Goal: Task Accomplishment & Management: Manage account settings

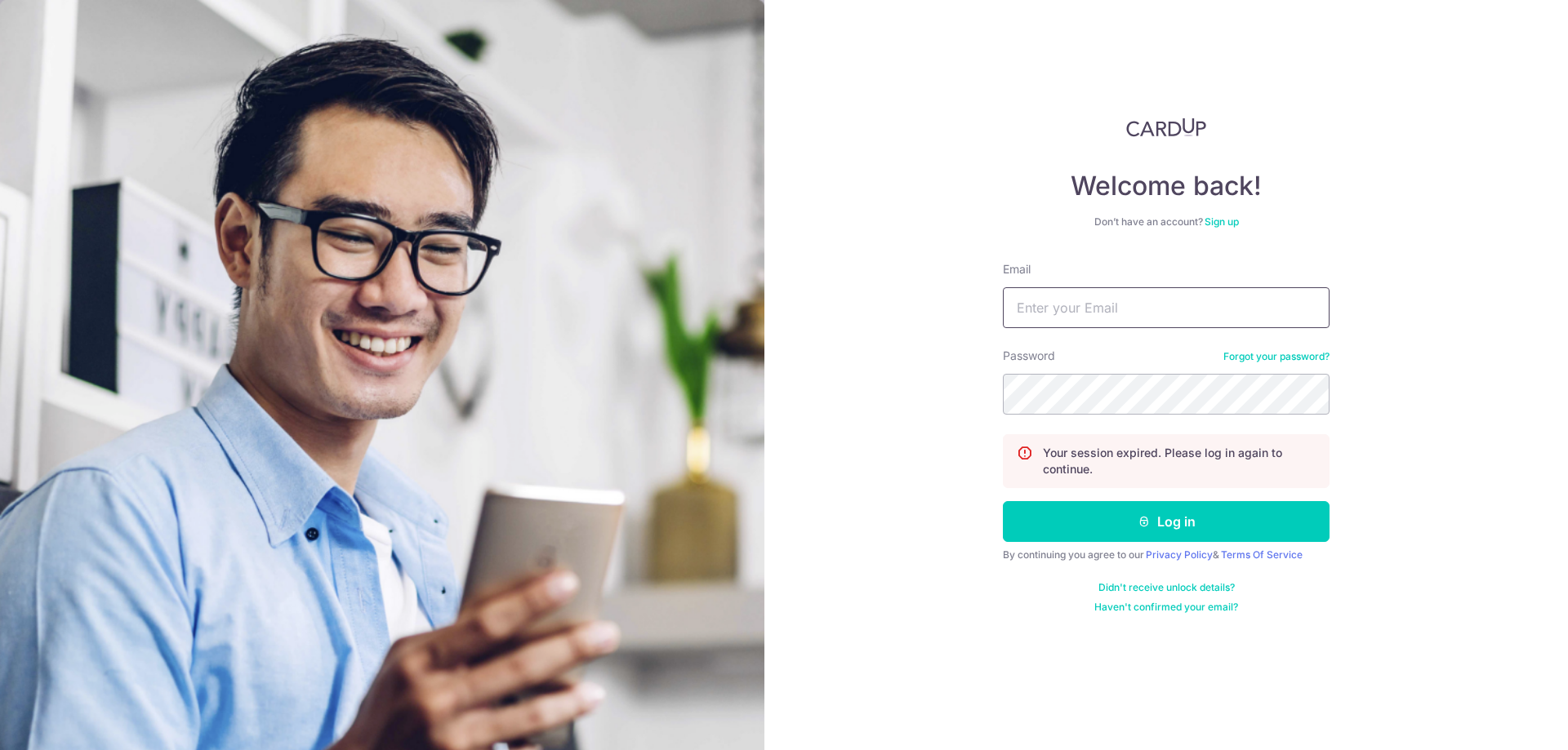
click at [1070, 308] on input "Email" at bounding box center [1166, 307] width 326 height 41
type input "[EMAIL_ADDRESS][DOMAIN_NAME]"
click at [1148, 535] on button "Log in" at bounding box center [1166, 521] width 326 height 41
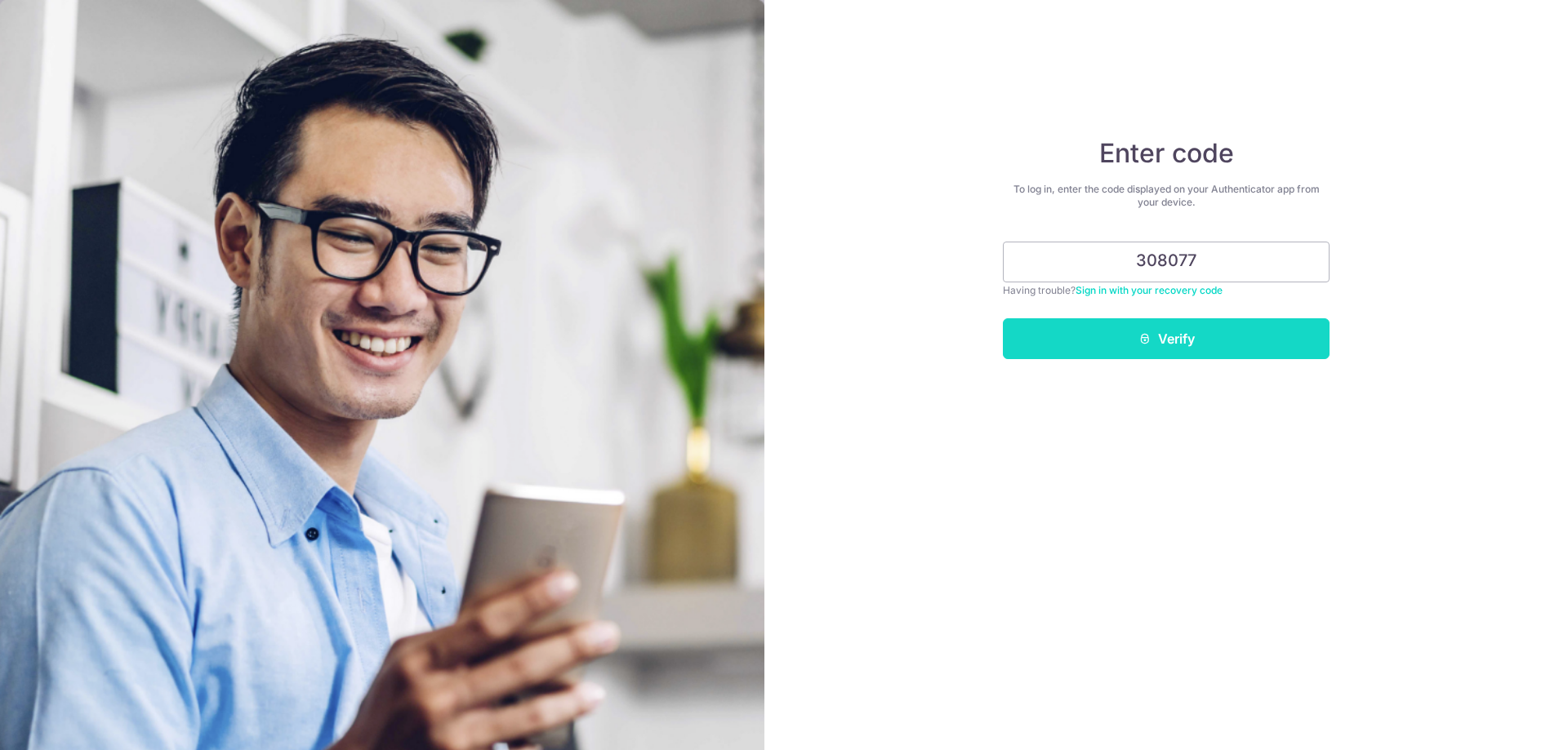
type input "308077"
click at [1202, 348] on button "Verify" at bounding box center [1166, 338] width 326 height 41
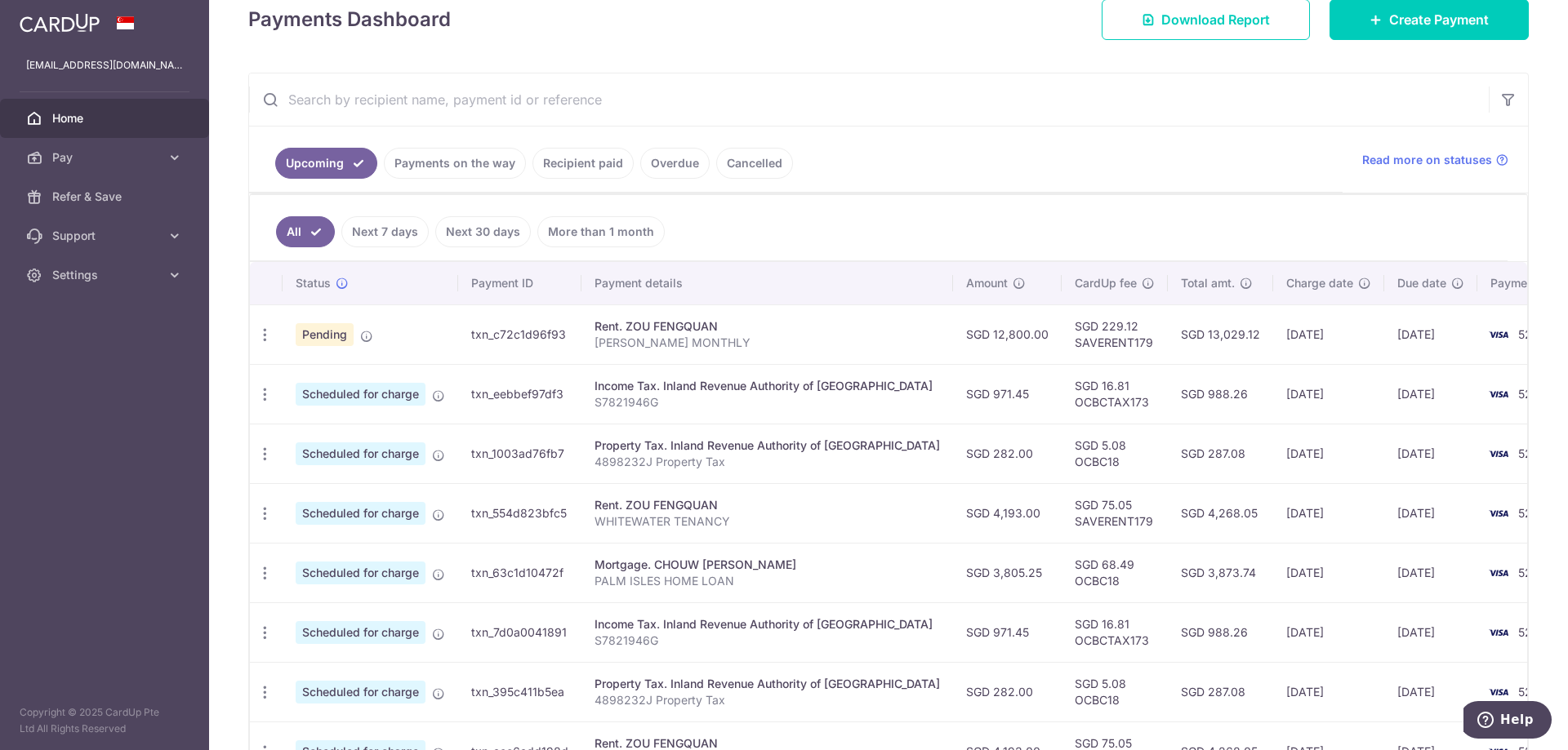
scroll to position [244, 0]
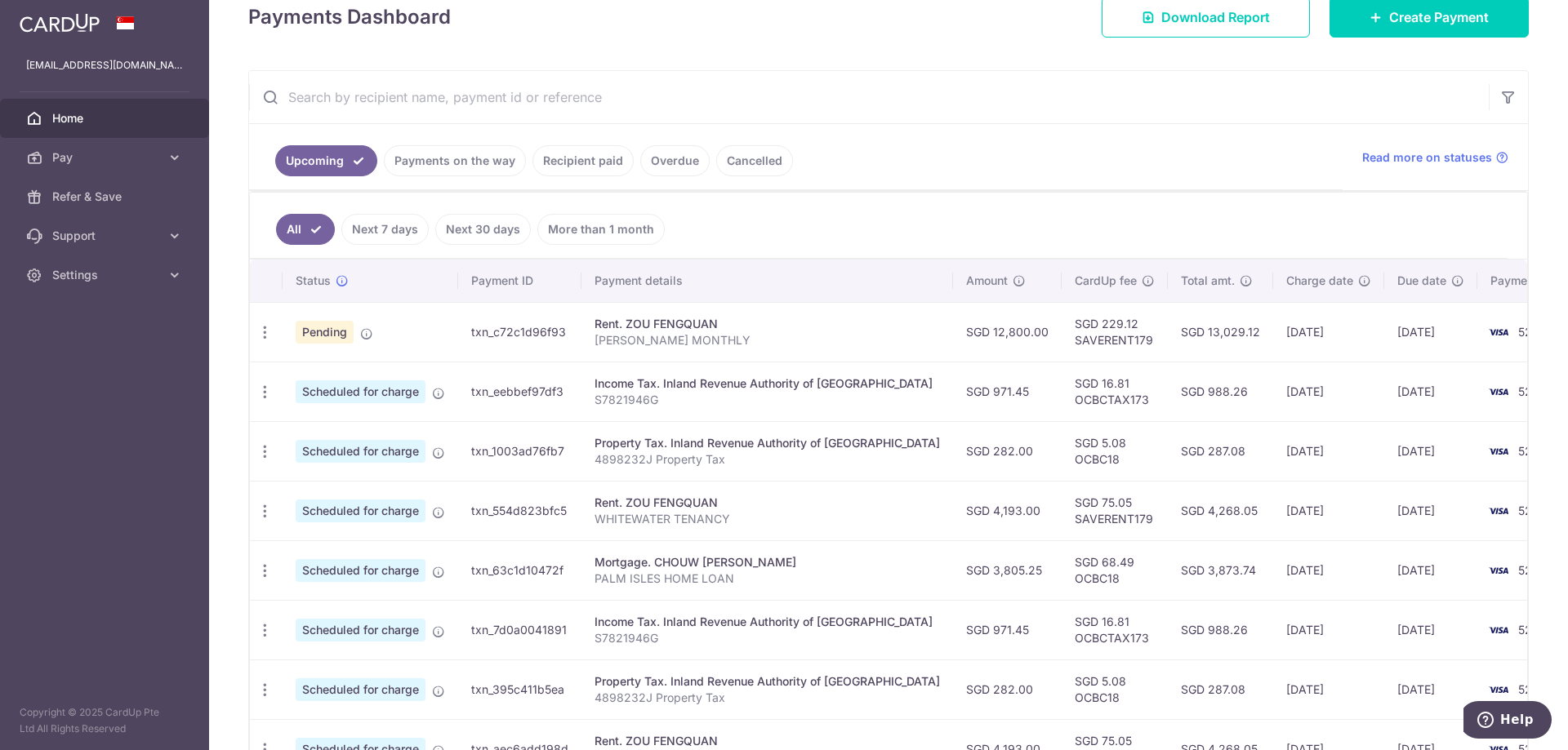
click at [573, 164] on link "Recipient paid" at bounding box center [583, 161] width 101 height 31
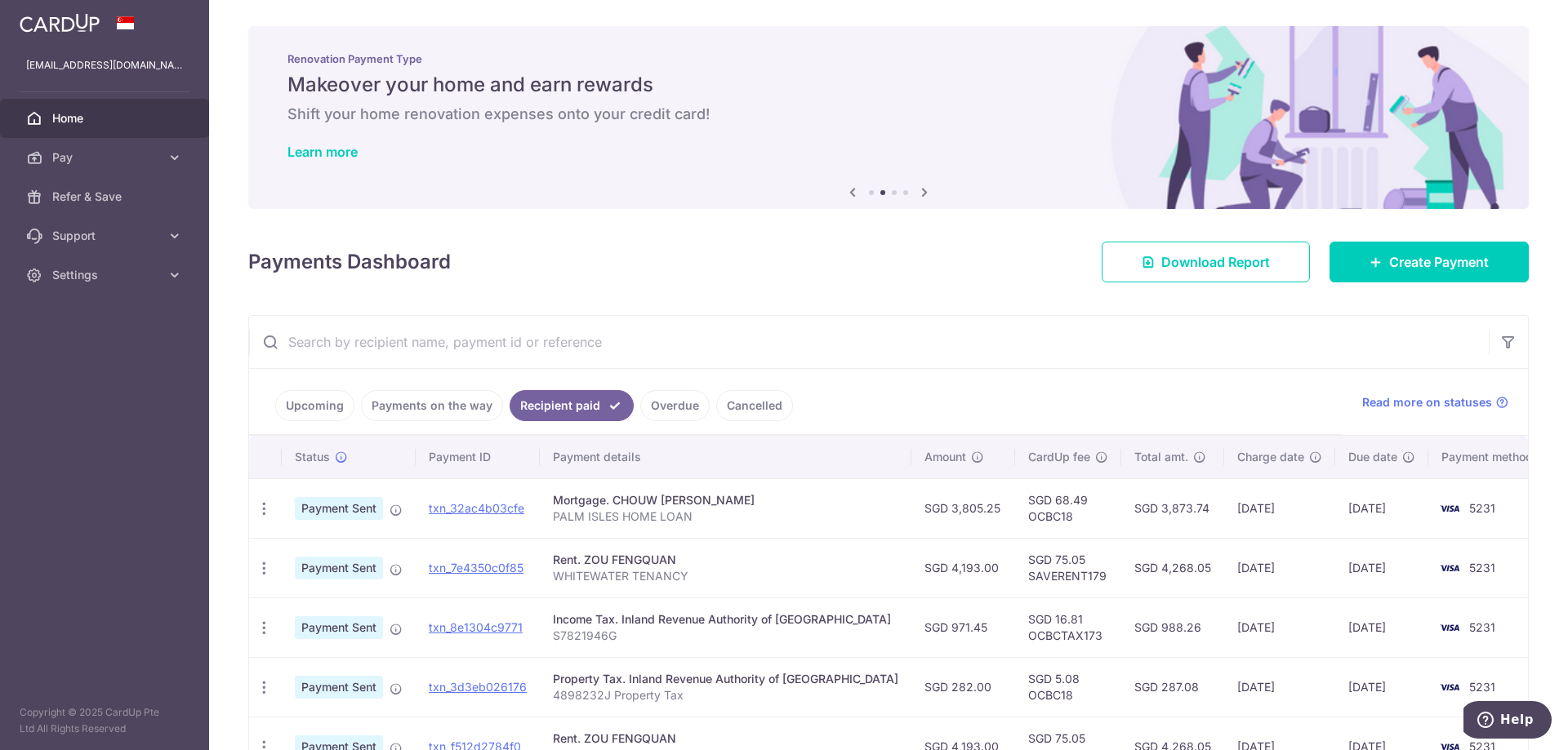
click at [458, 408] on link "Payments on the way" at bounding box center [432, 405] width 142 height 31
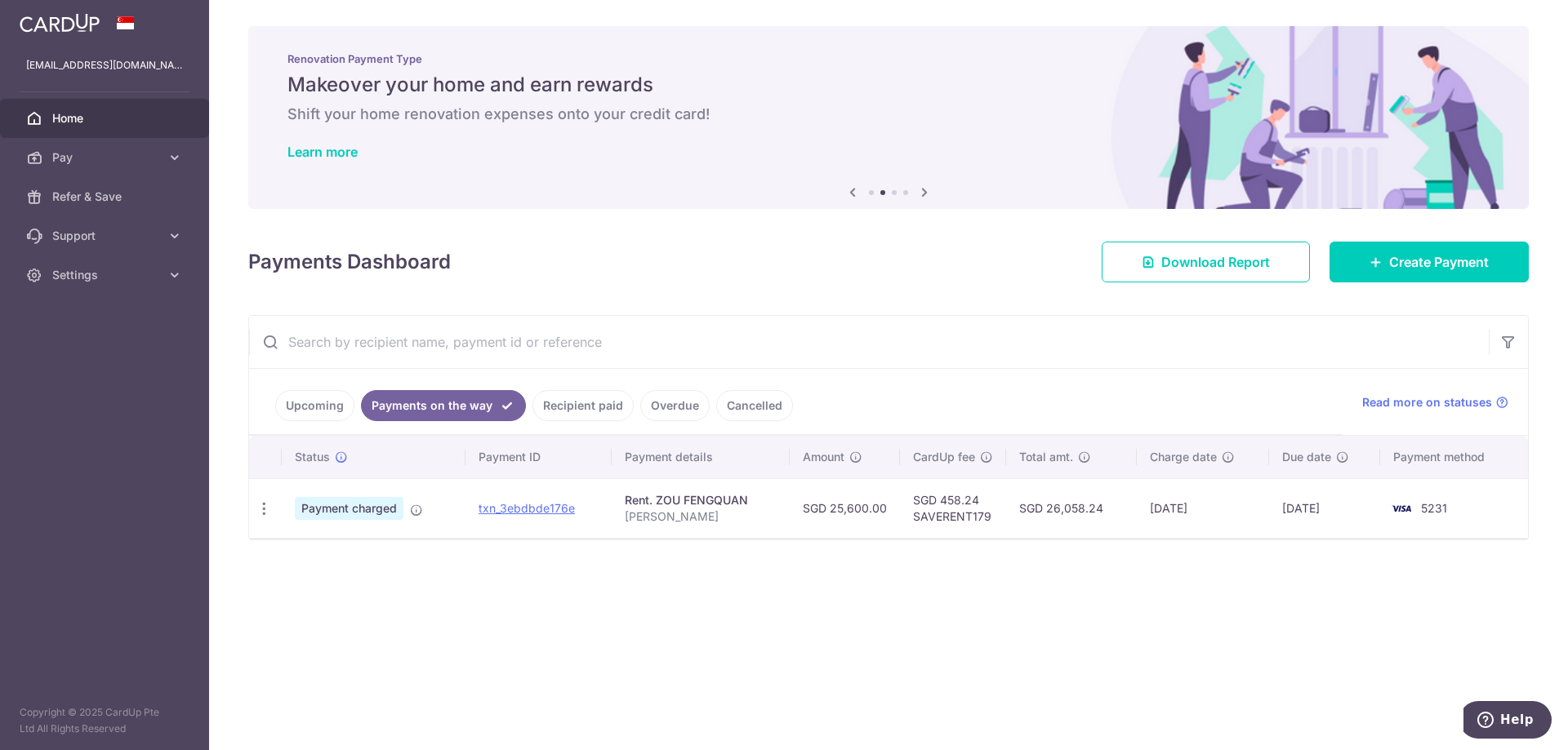
click at [745, 401] on link "Cancelled" at bounding box center [755, 405] width 77 height 31
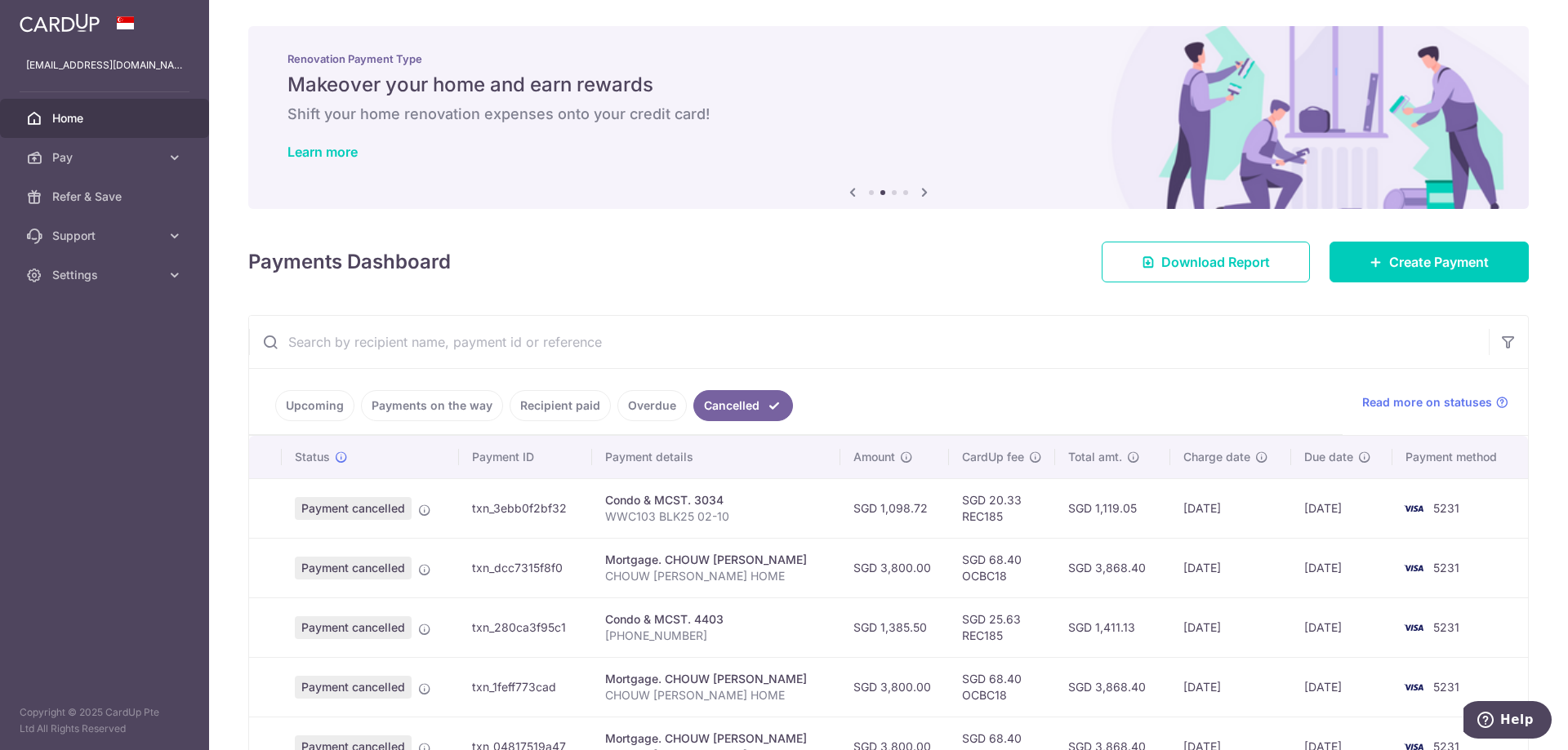
click at [394, 396] on link "Payments on the way" at bounding box center [432, 405] width 142 height 31
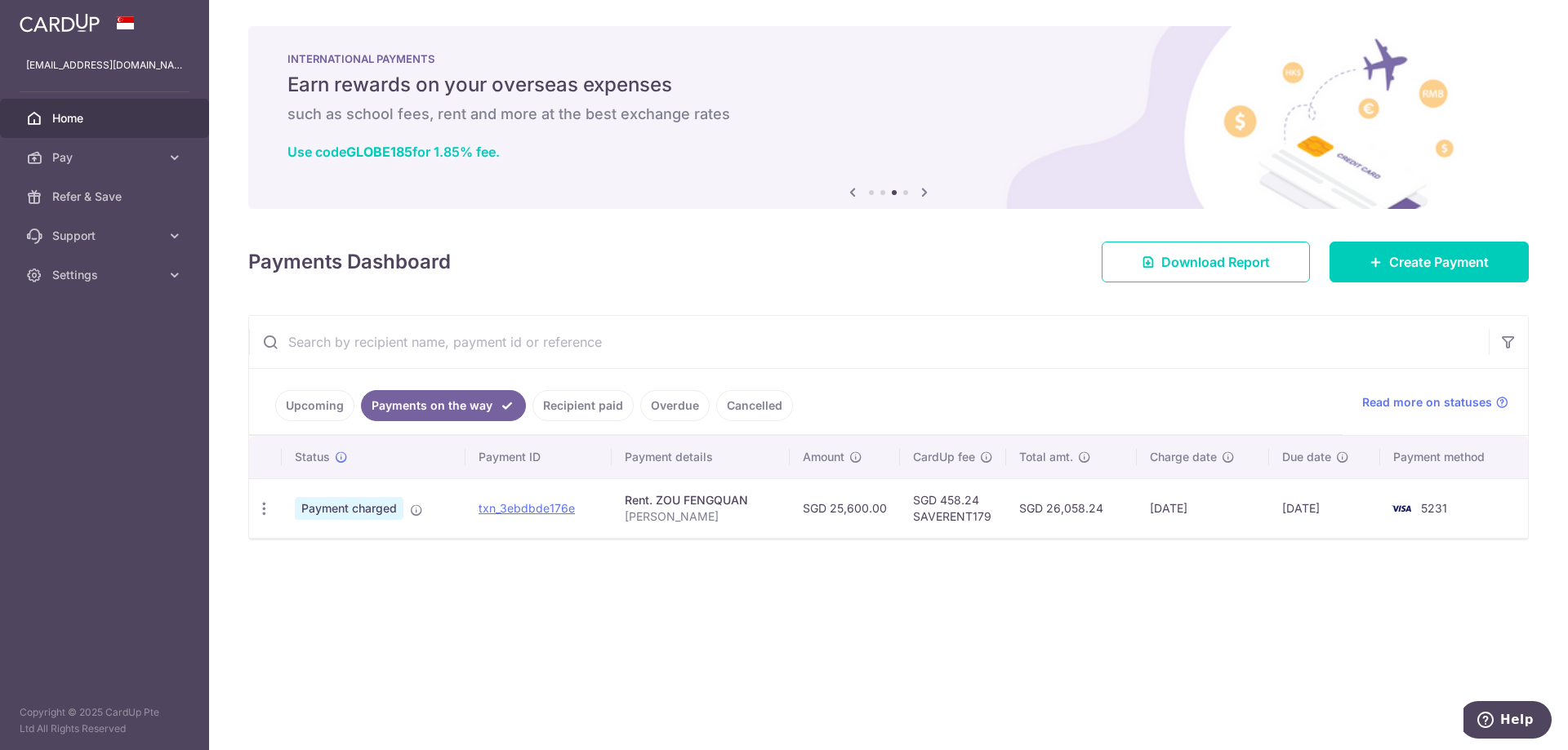
click at [321, 408] on link "Upcoming" at bounding box center [314, 405] width 79 height 31
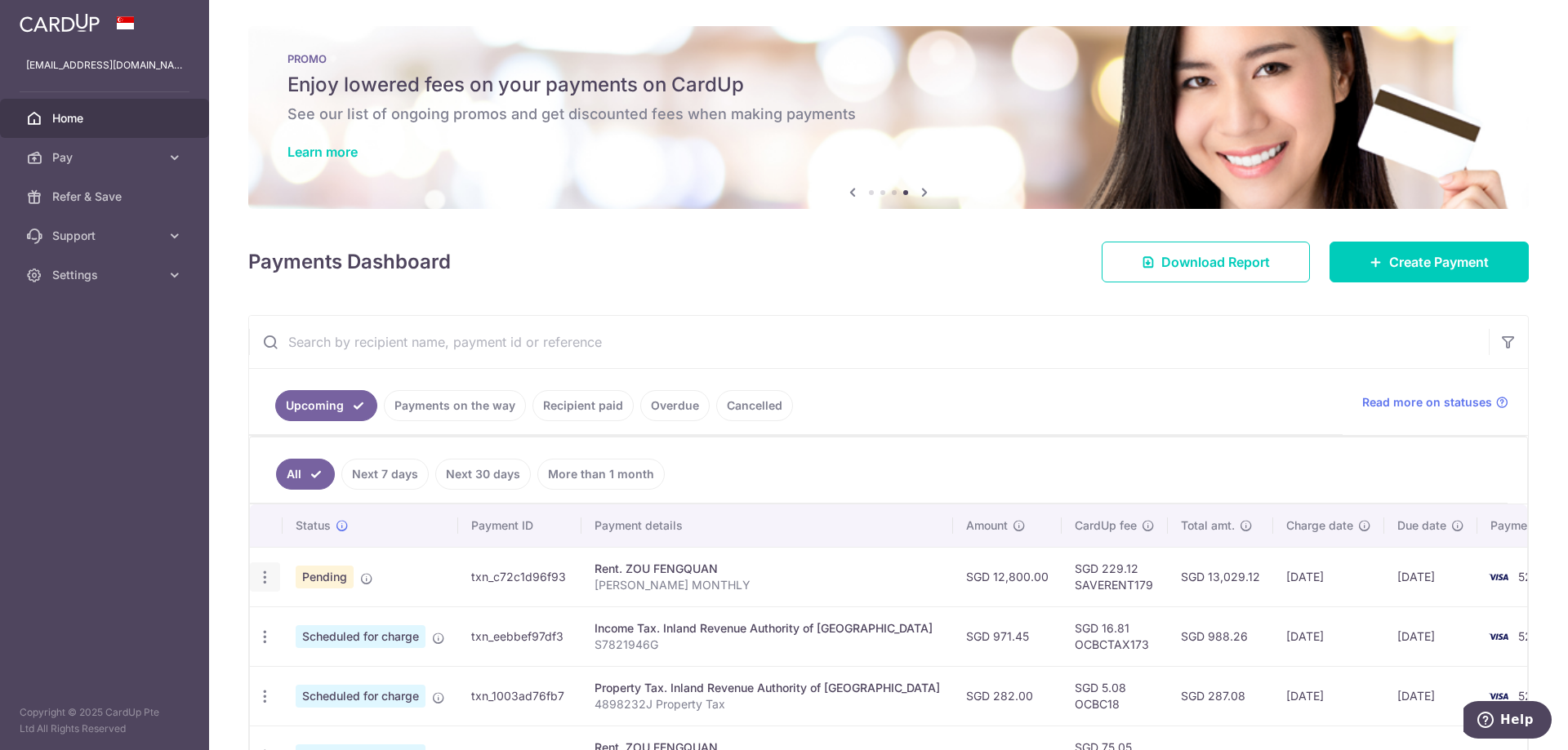
click at [263, 570] on icon "button" at bounding box center [266, 578] width 17 height 17
click at [370, 618] on span "Update payment" at bounding box center [352, 621] width 111 height 20
radio input "true"
type input "12,800.00"
type input "18/09/2025"
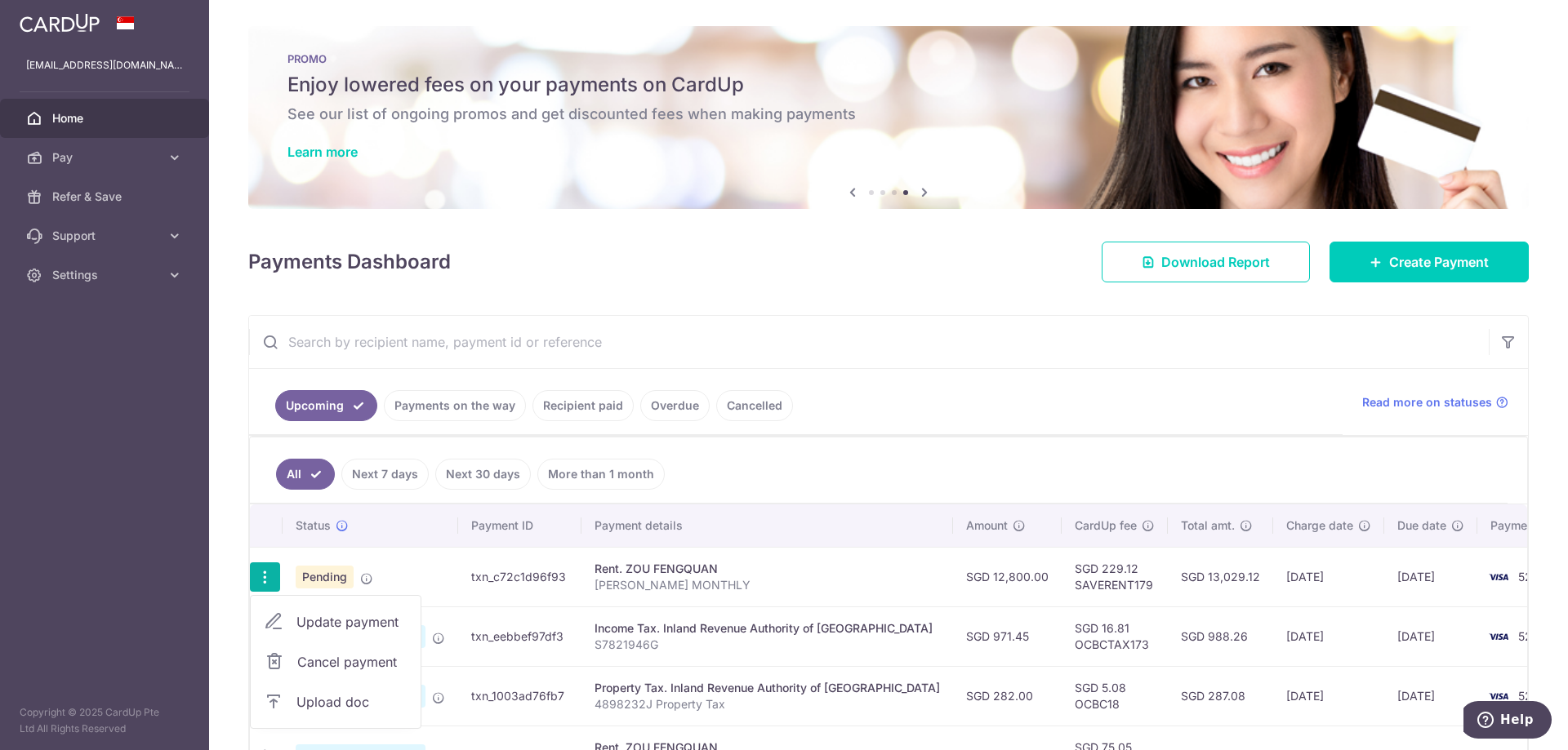
type input "FRANK MONTHLY"
type input "SAVERENT179"
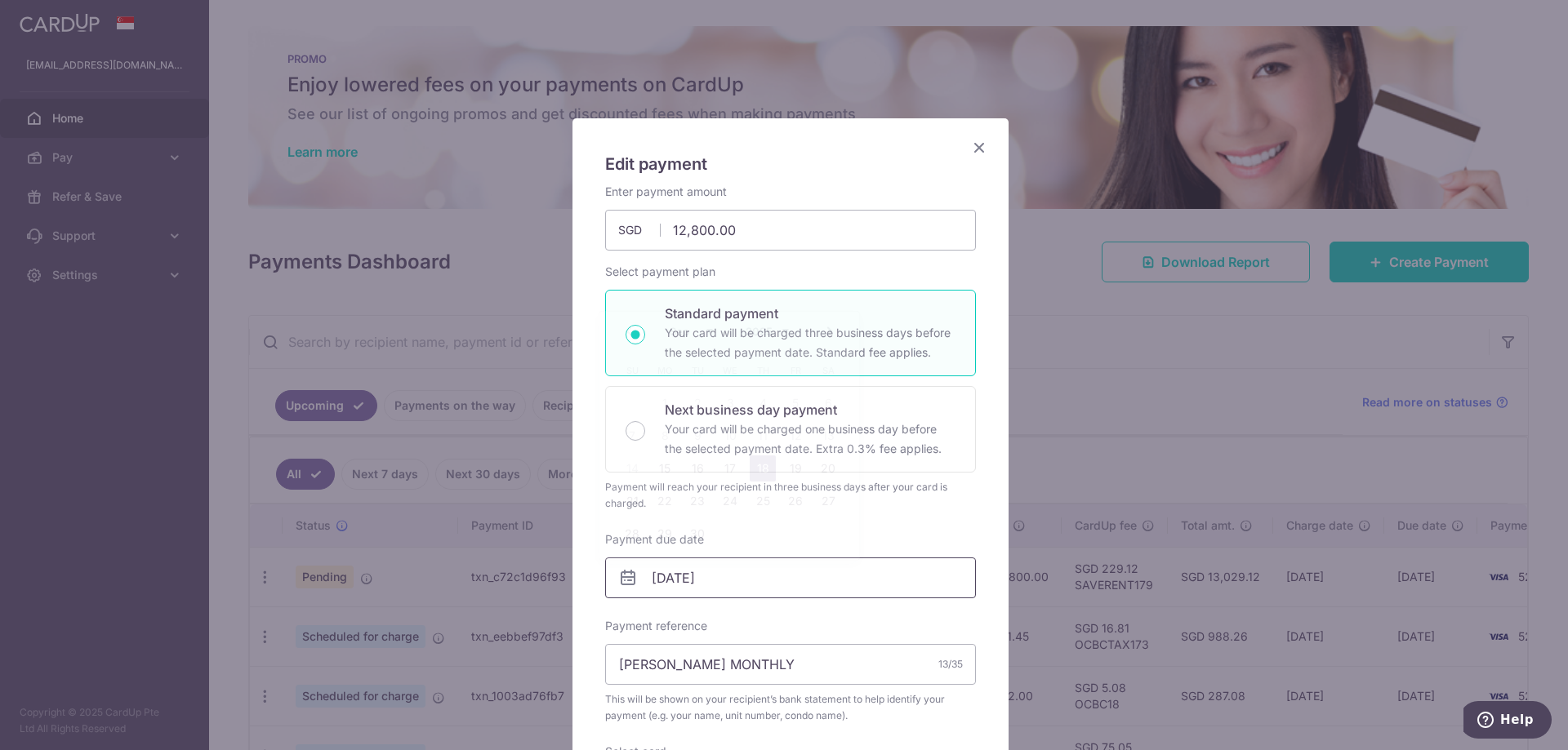
click at [661, 575] on input "18/09/2025" at bounding box center [791, 578] width 371 height 41
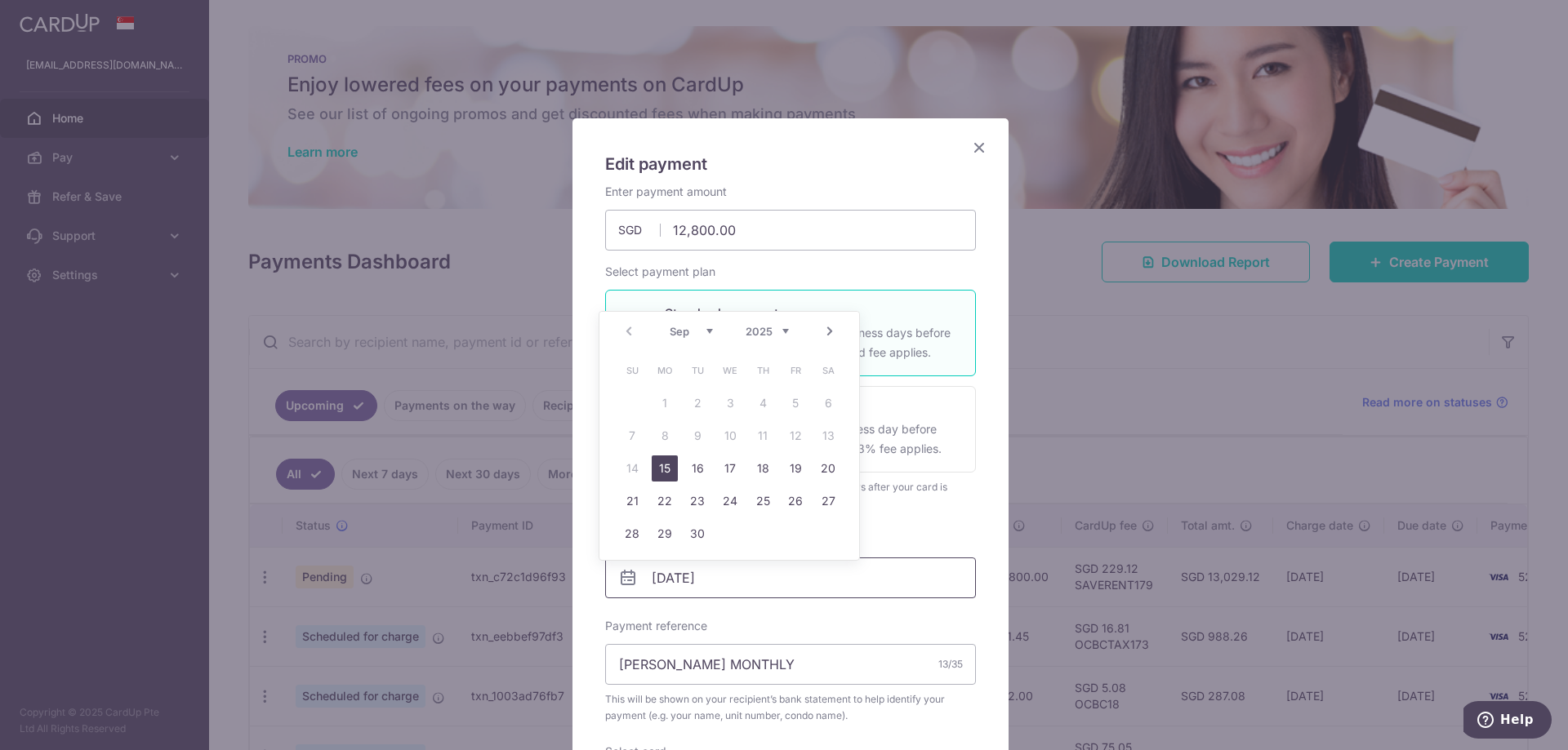
type input "10/09/2025"
click at [1051, 346] on div "Edit payment By clicking apply, you will make changes to all payments to ZOU FE…" at bounding box center [784, 375] width 1568 height 750
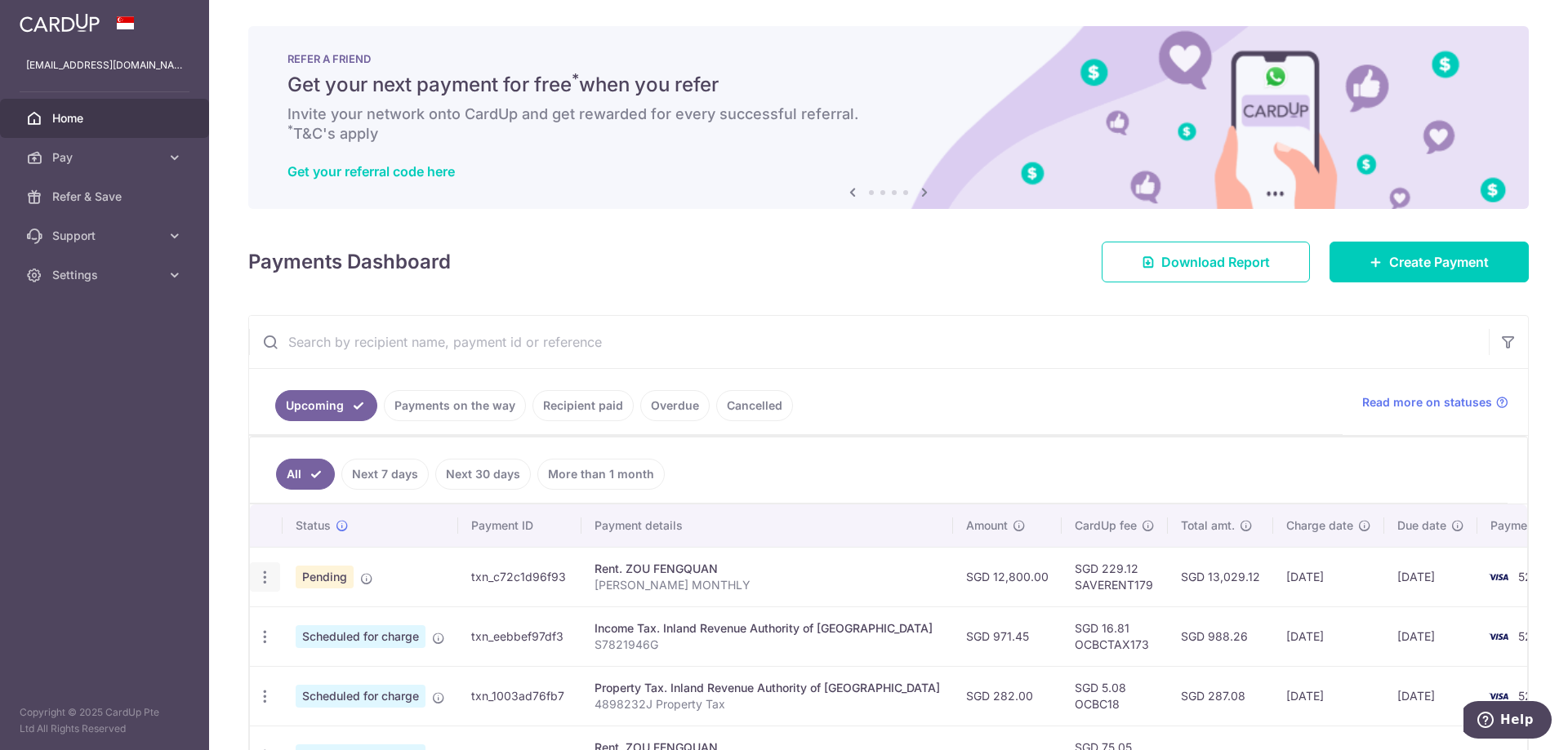
click at [272, 586] on div "Update payment Cancel payment Upload doc" at bounding box center [265, 577] width 30 height 30
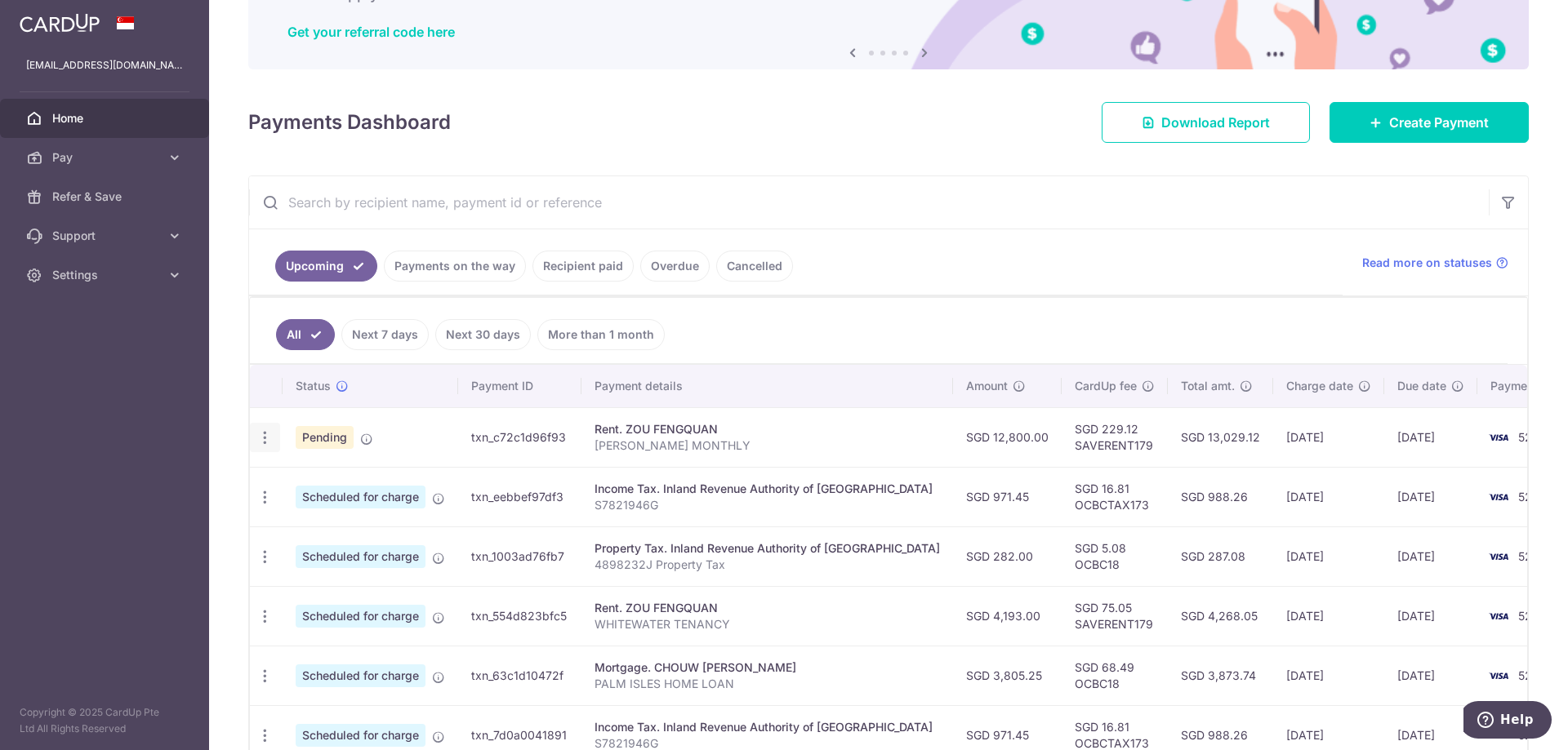
scroll to position [164, 0]
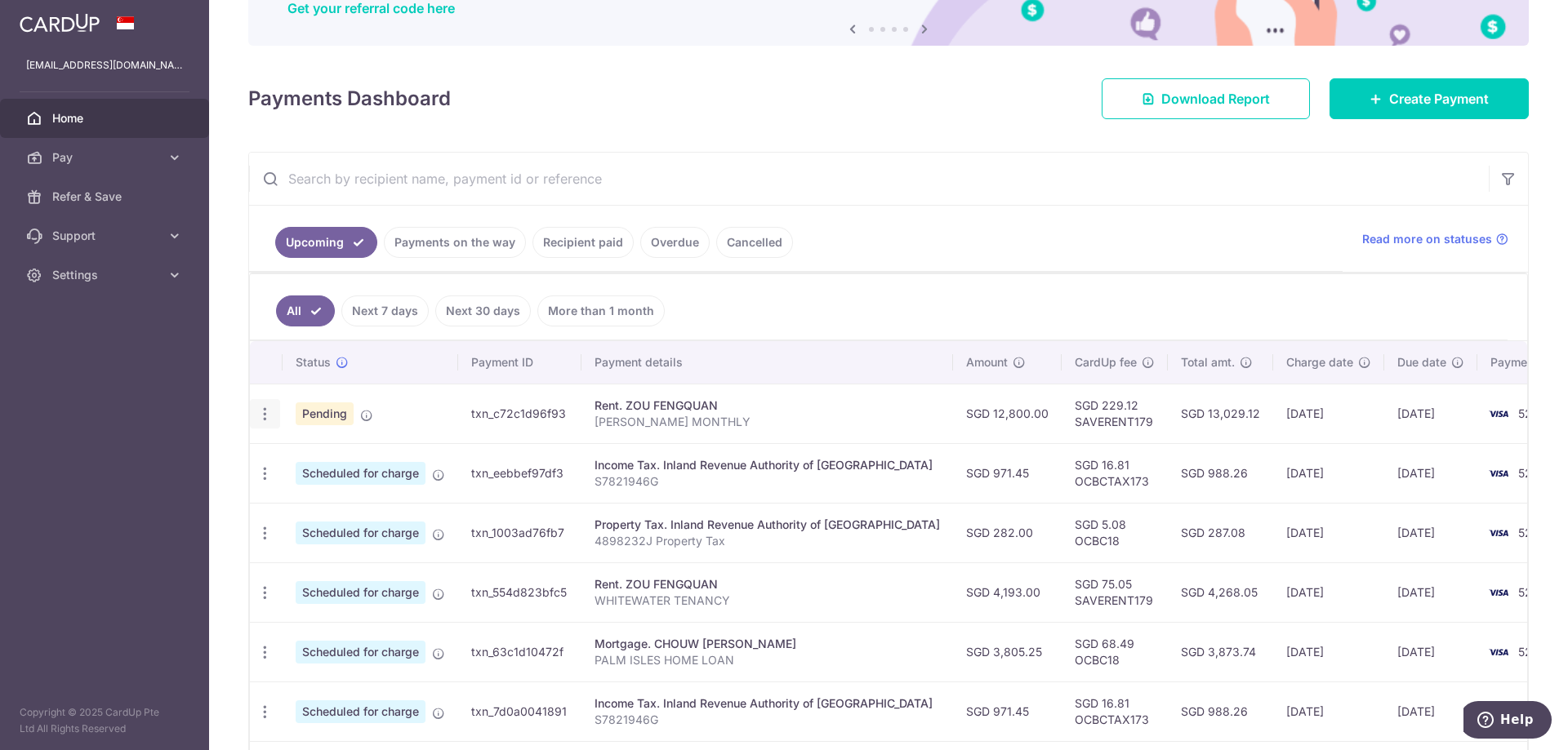
click at [259, 415] on icon "button" at bounding box center [266, 414] width 17 height 17
click at [343, 462] on span "Update payment" at bounding box center [352, 459] width 111 height 20
radio input "true"
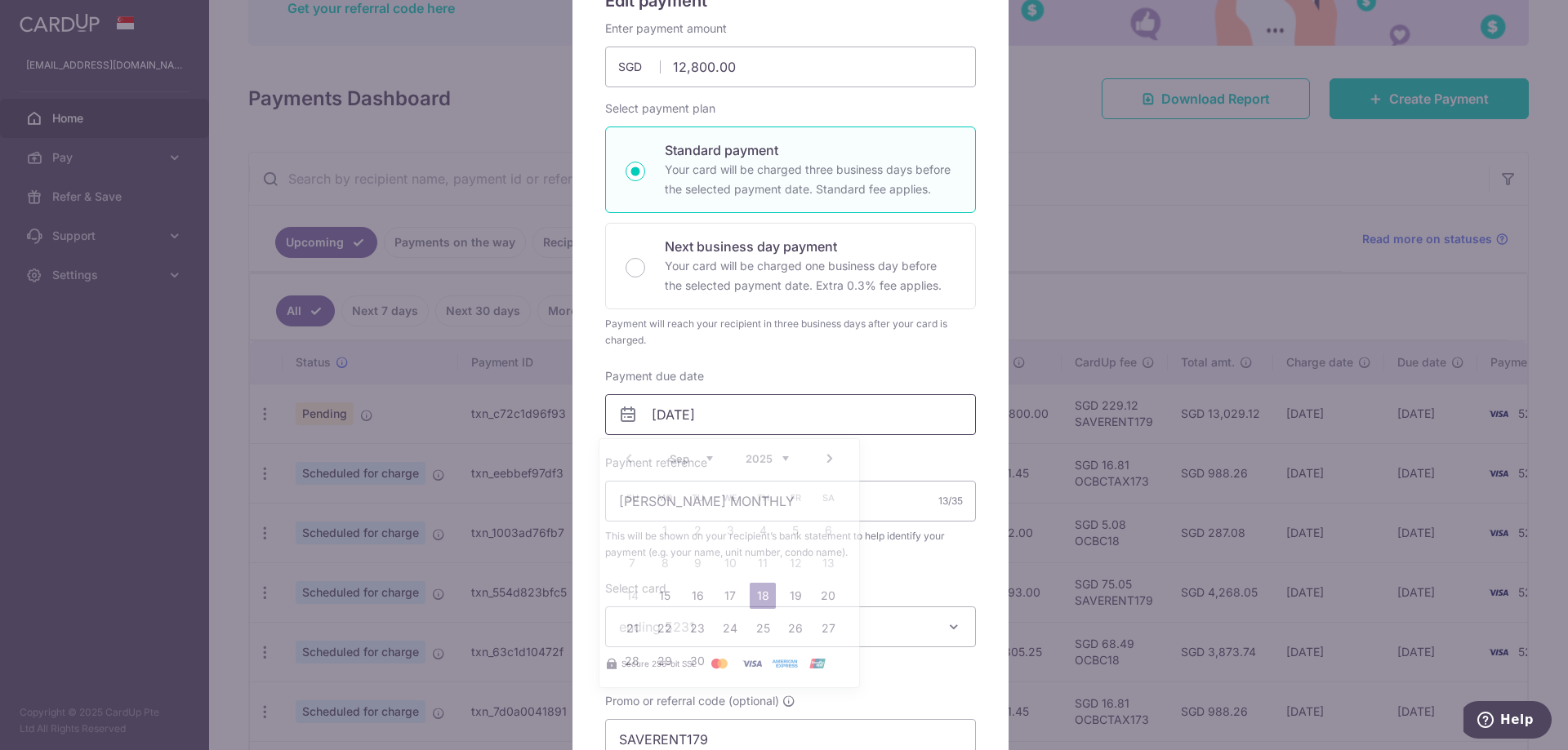
click at [658, 414] on input "18/09/2025" at bounding box center [791, 414] width 371 height 41
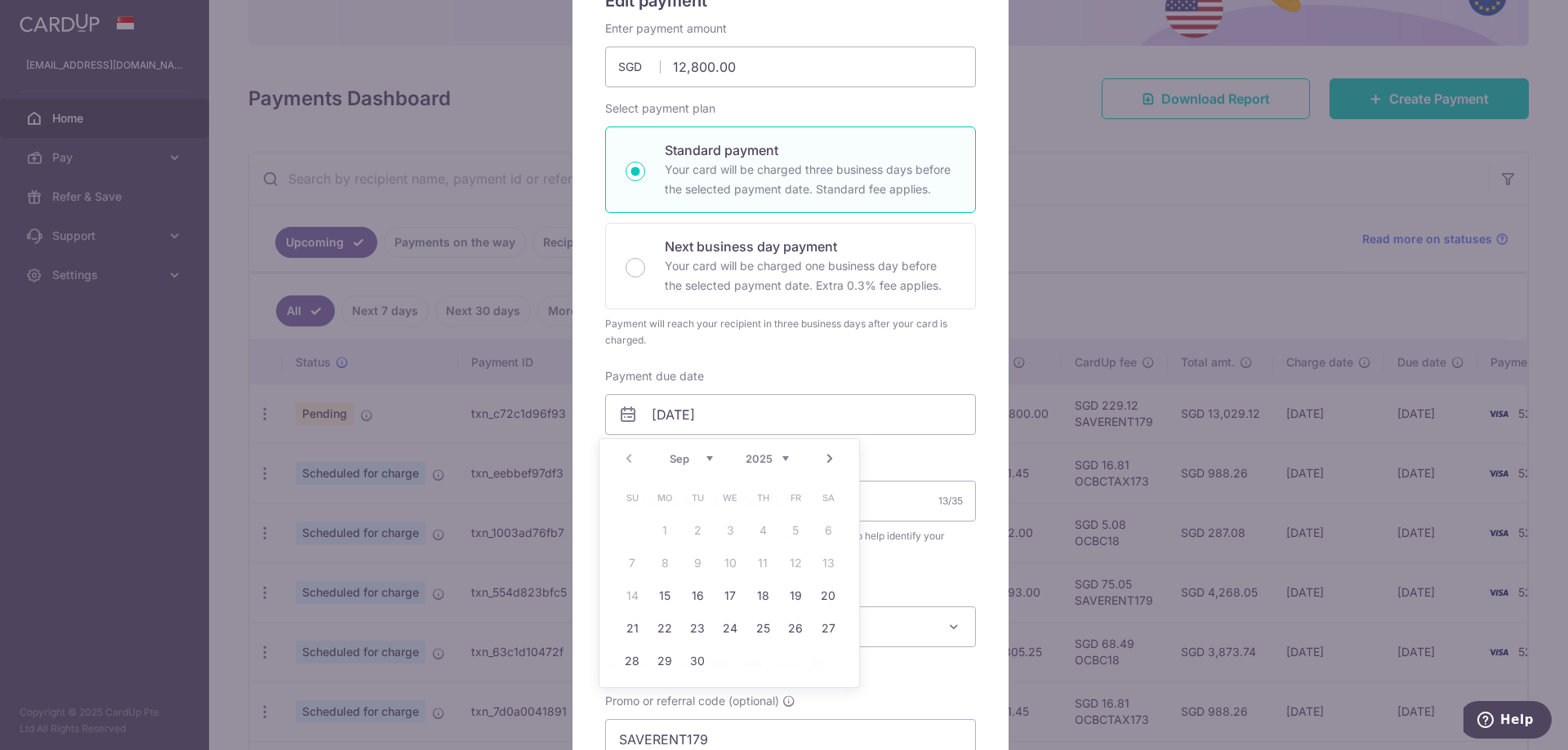
click at [884, 677] on div "Enter payment amount 12,800.00 12800.00 SGD To change the payment amount, pleas…" at bounding box center [791, 390] width 371 height 740
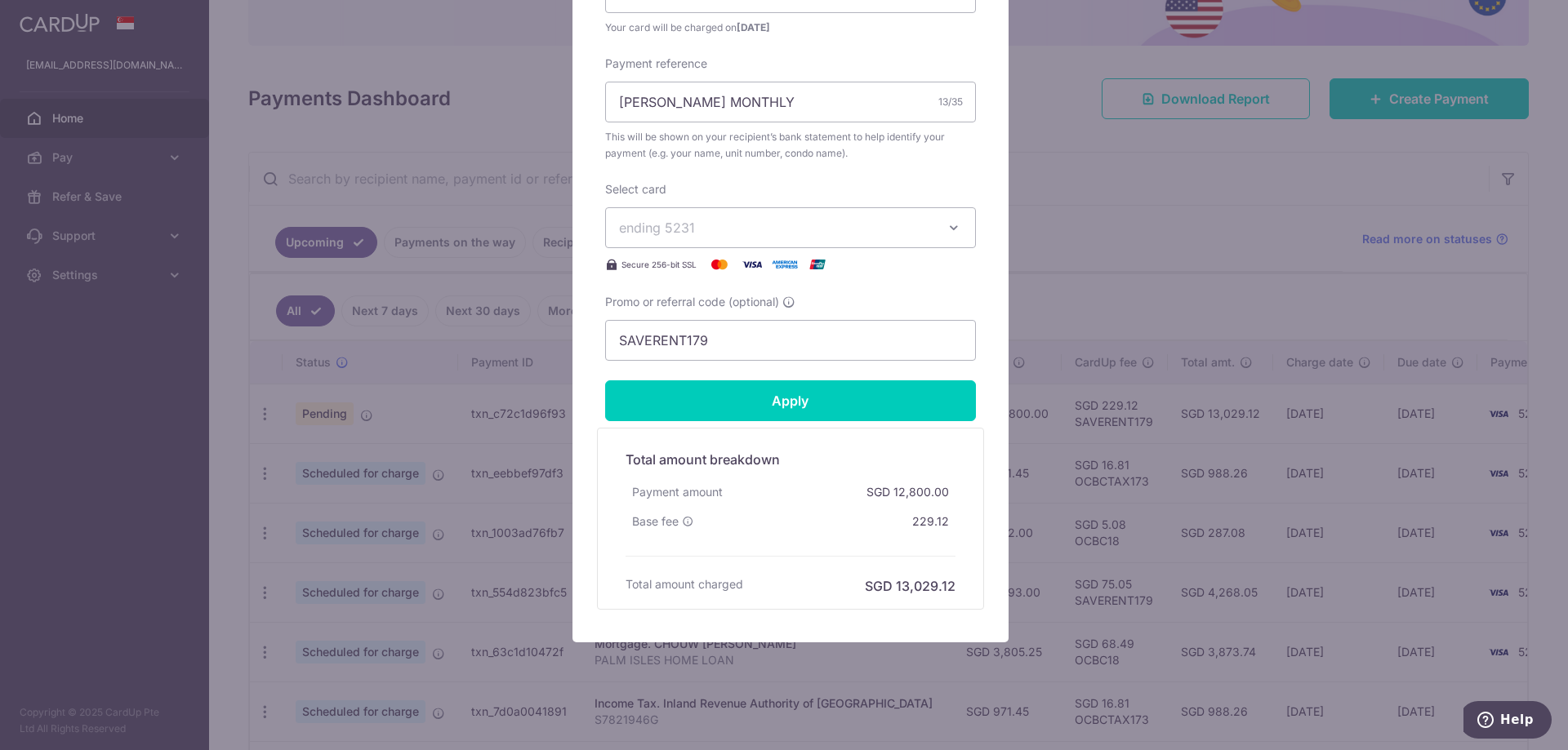
scroll to position [596, 0]
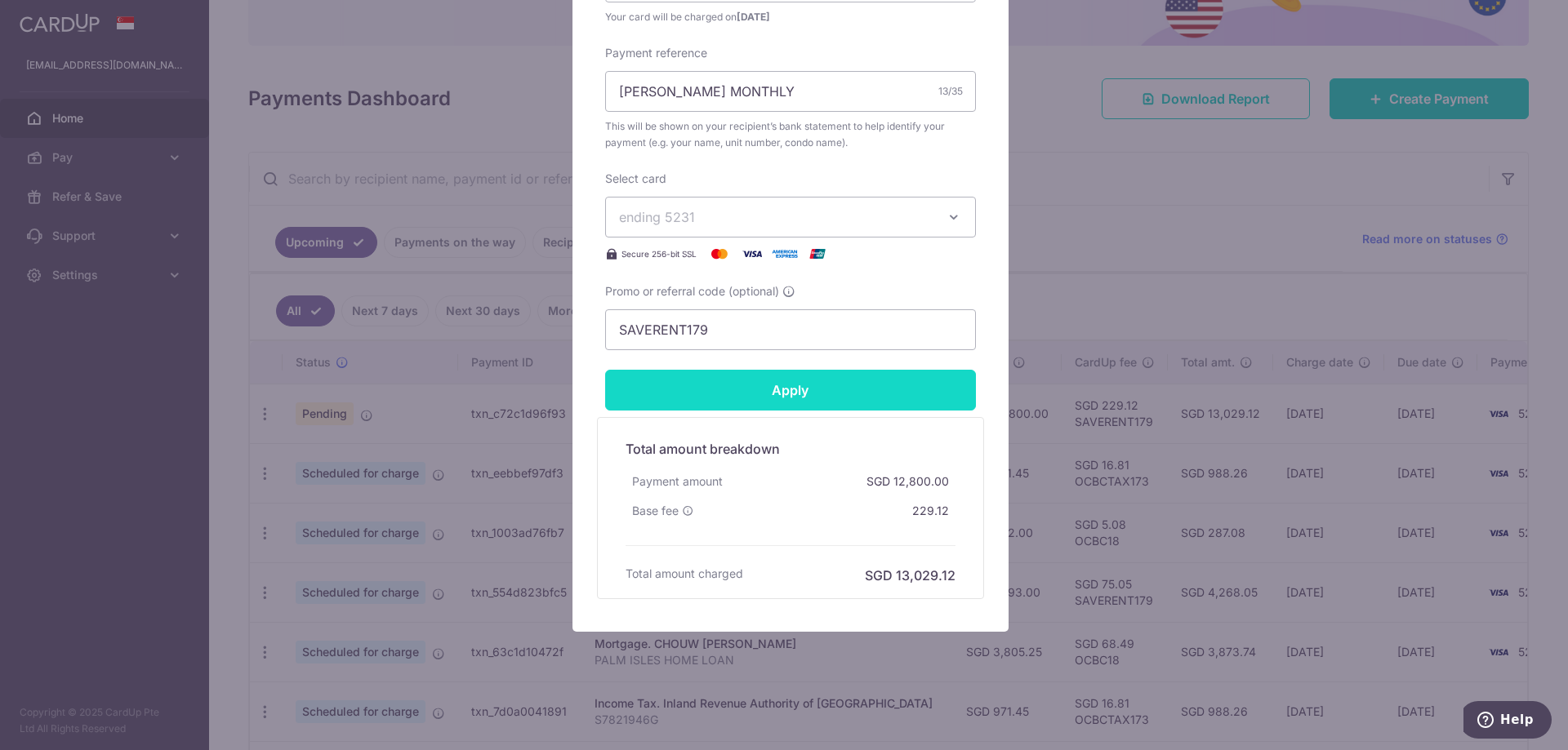
click at [799, 397] on input "Apply" at bounding box center [791, 390] width 371 height 41
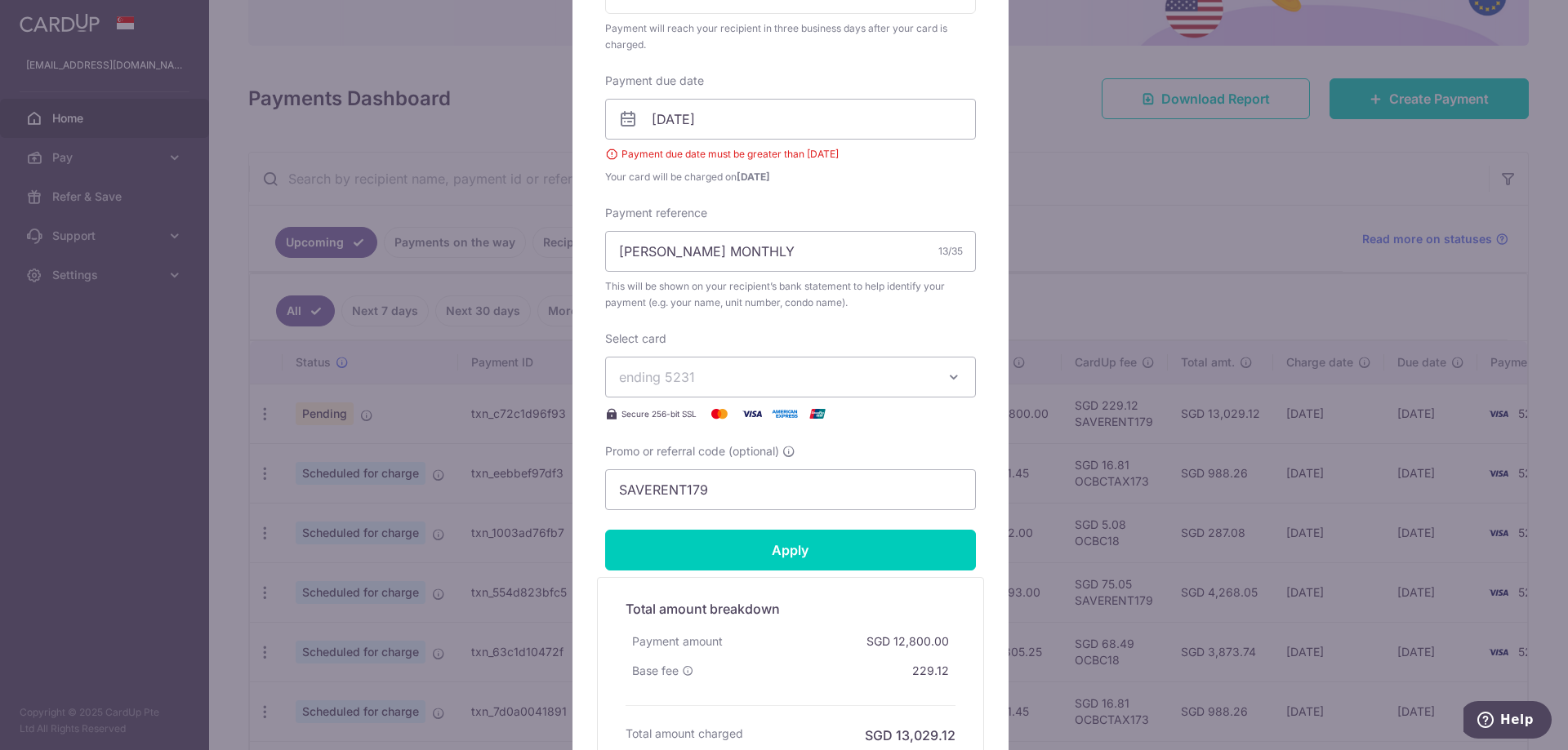
scroll to position [432, 0]
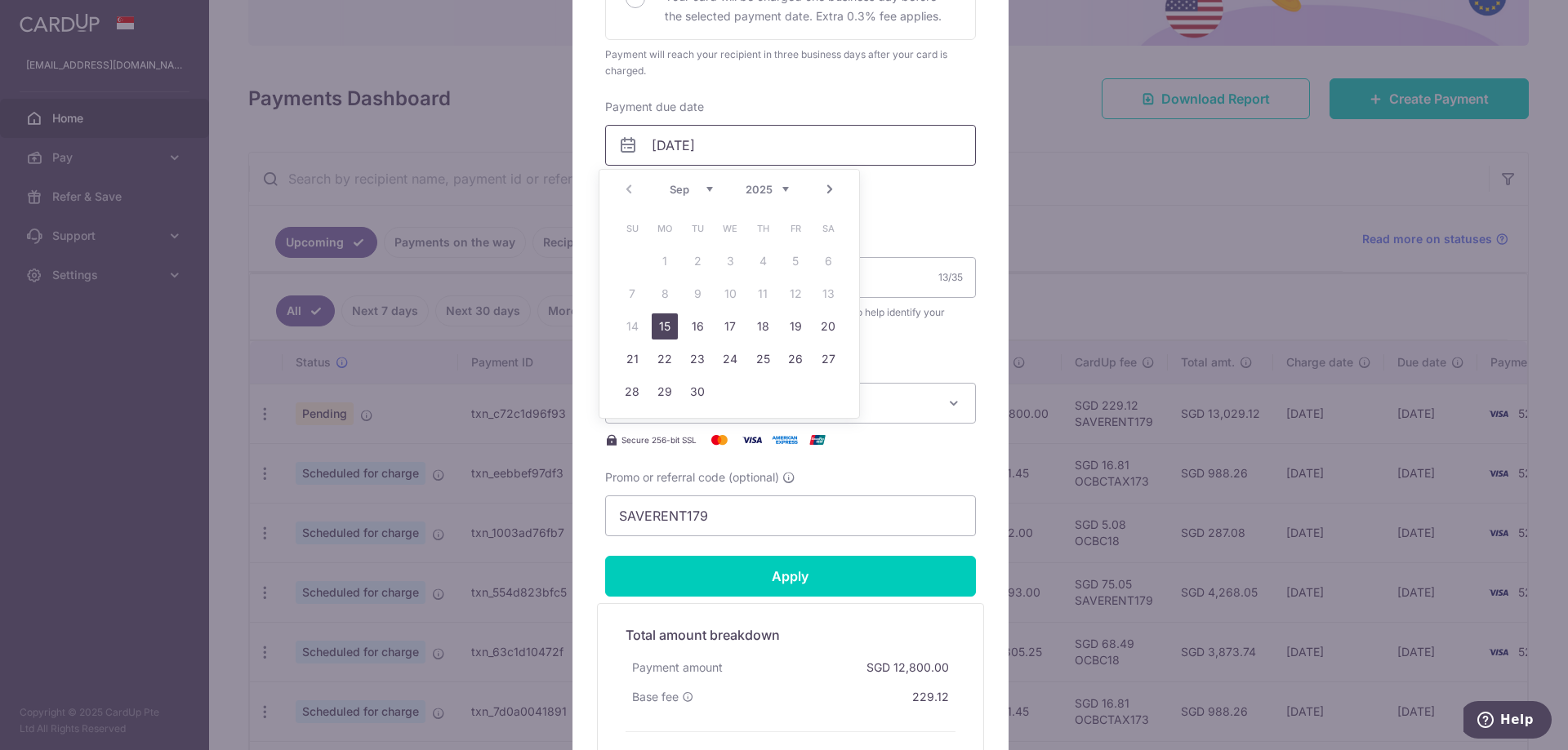
click at [648, 143] on input "10/09/2025" at bounding box center [791, 145] width 371 height 41
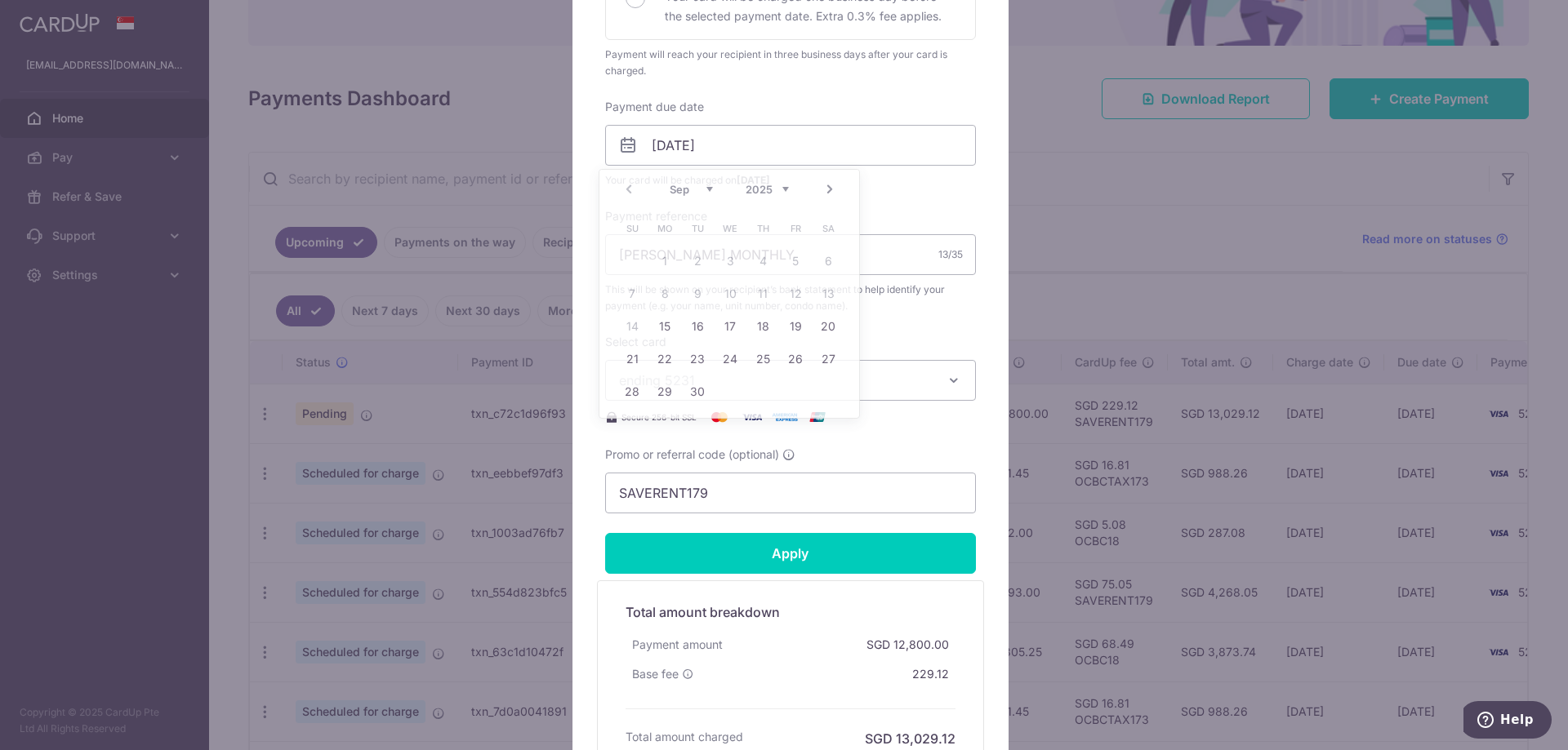
click at [935, 335] on div "Enter payment amount 12,800.00 12800.00 SGD To change the payment amount, pleas…" at bounding box center [791, 132] width 371 height 762
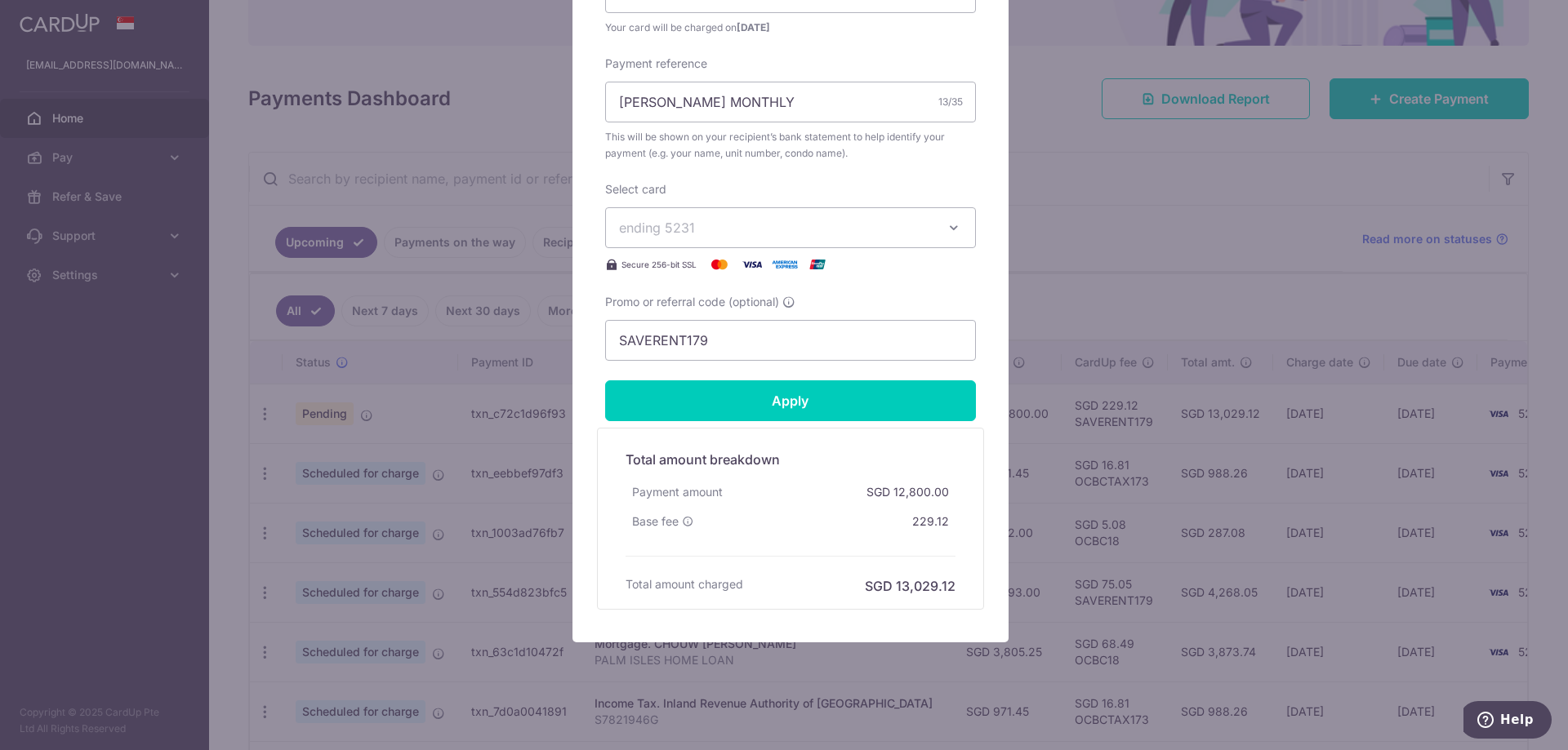
scroll to position [596, 0]
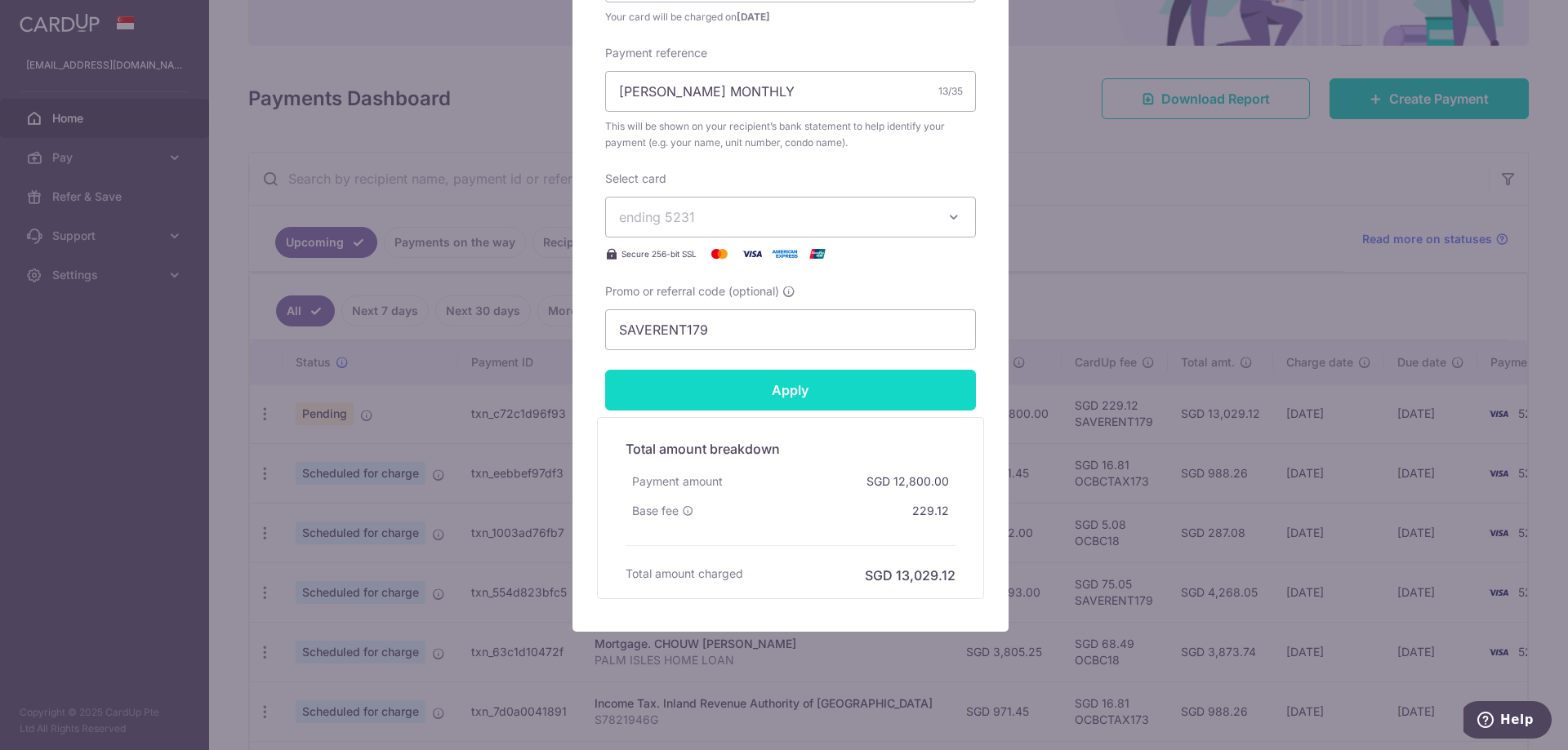
click at [840, 389] on input "Apply" at bounding box center [791, 390] width 371 height 41
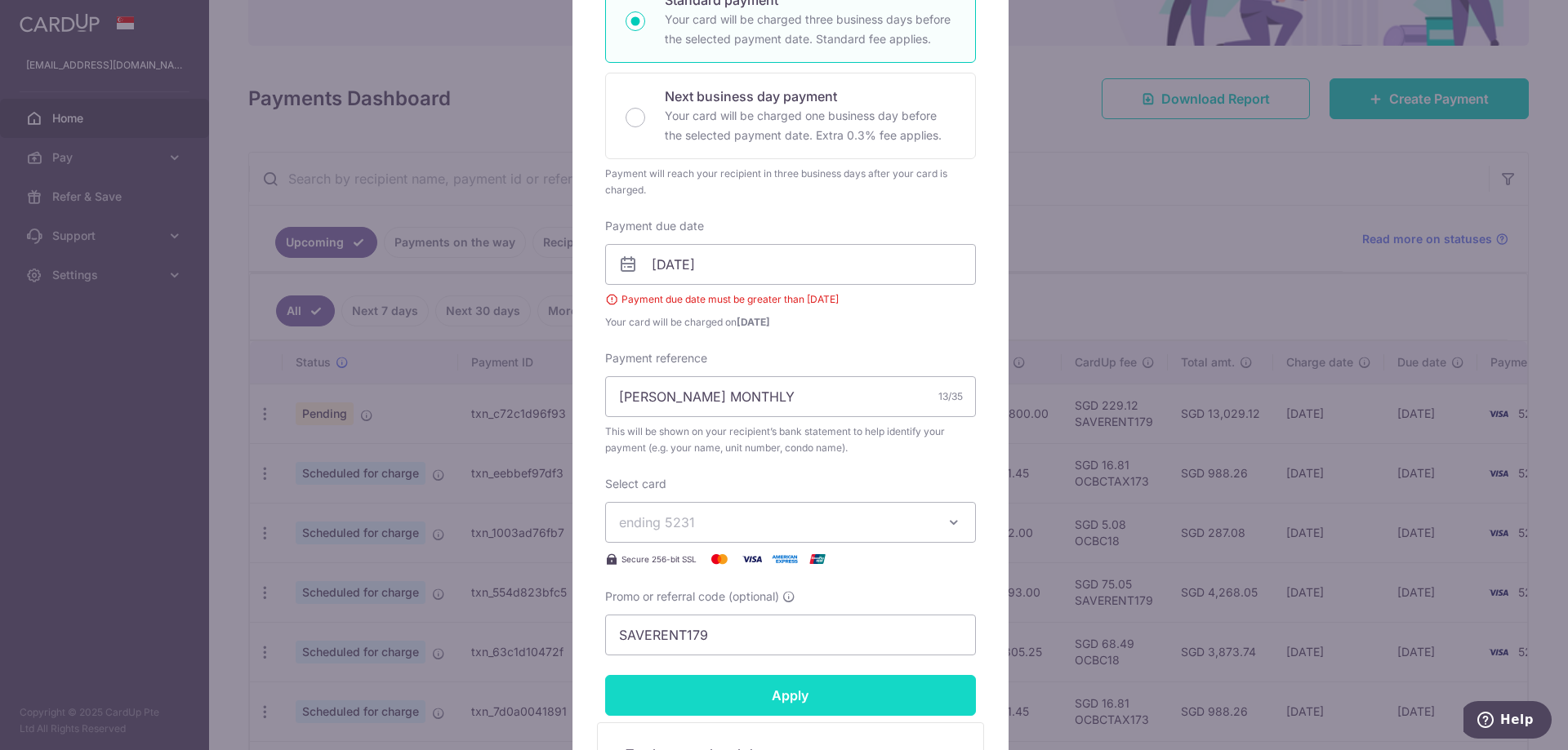
scroll to position [292, 0]
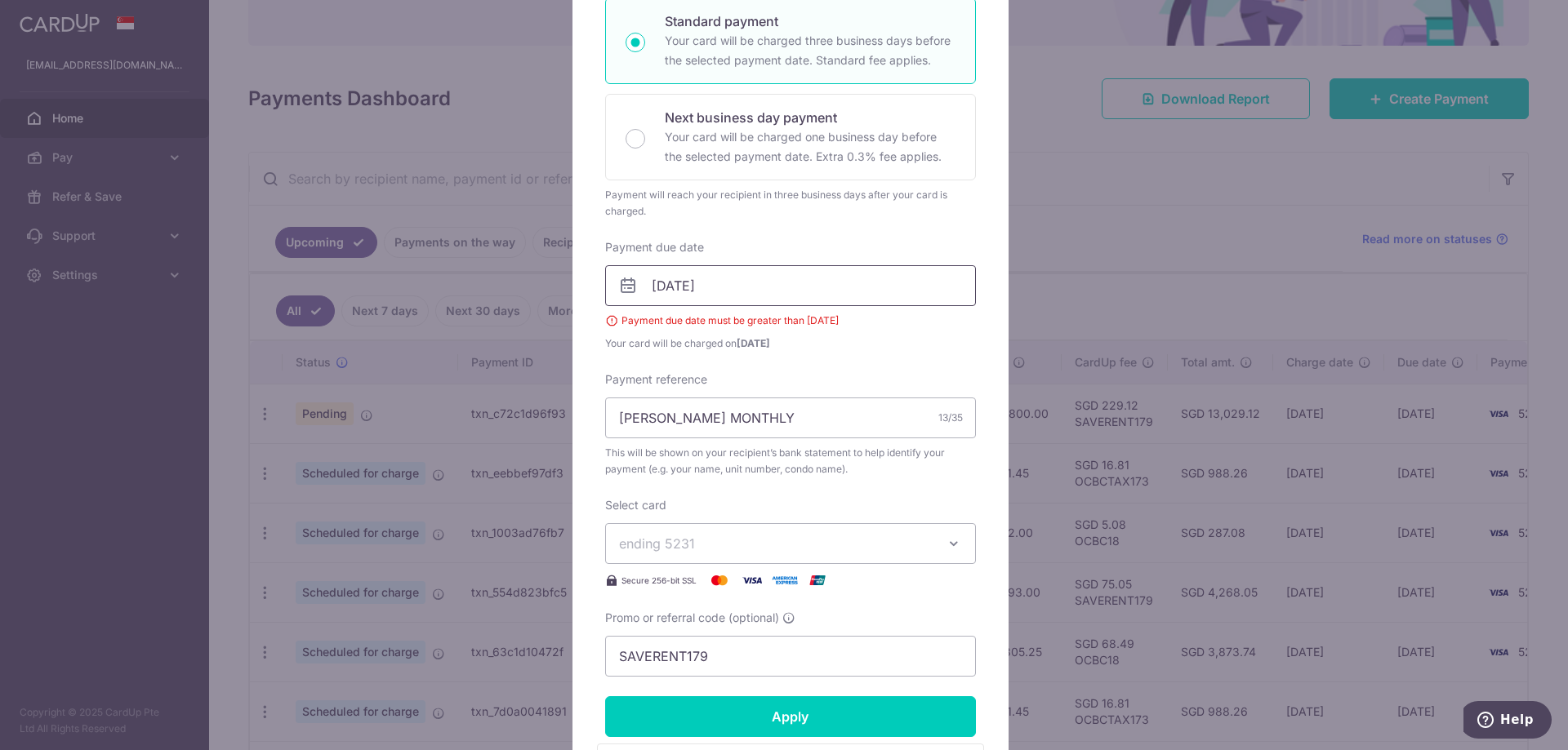
click at [656, 285] on input "14/09/2025" at bounding box center [791, 285] width 371 height 41
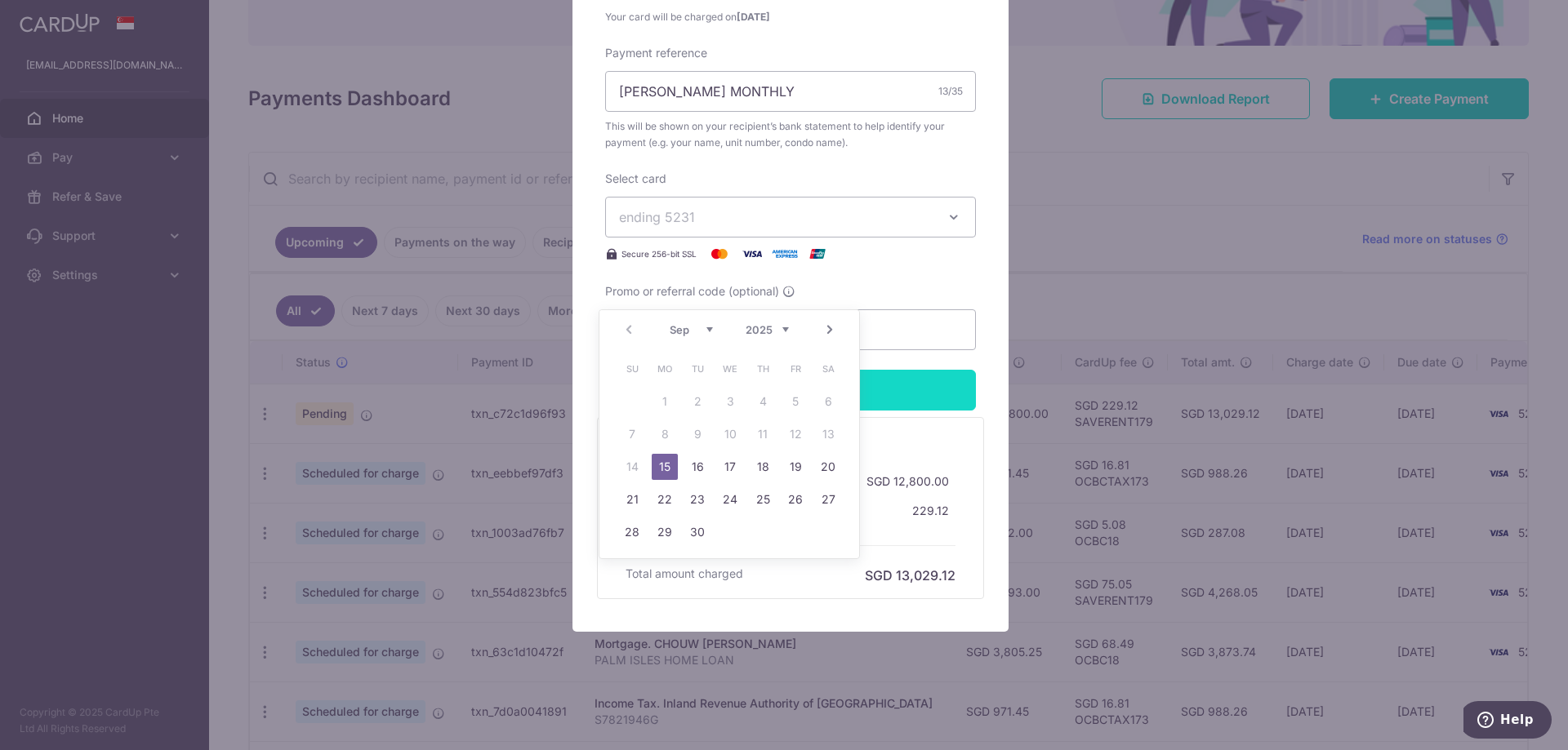
type input "15/09/2025"
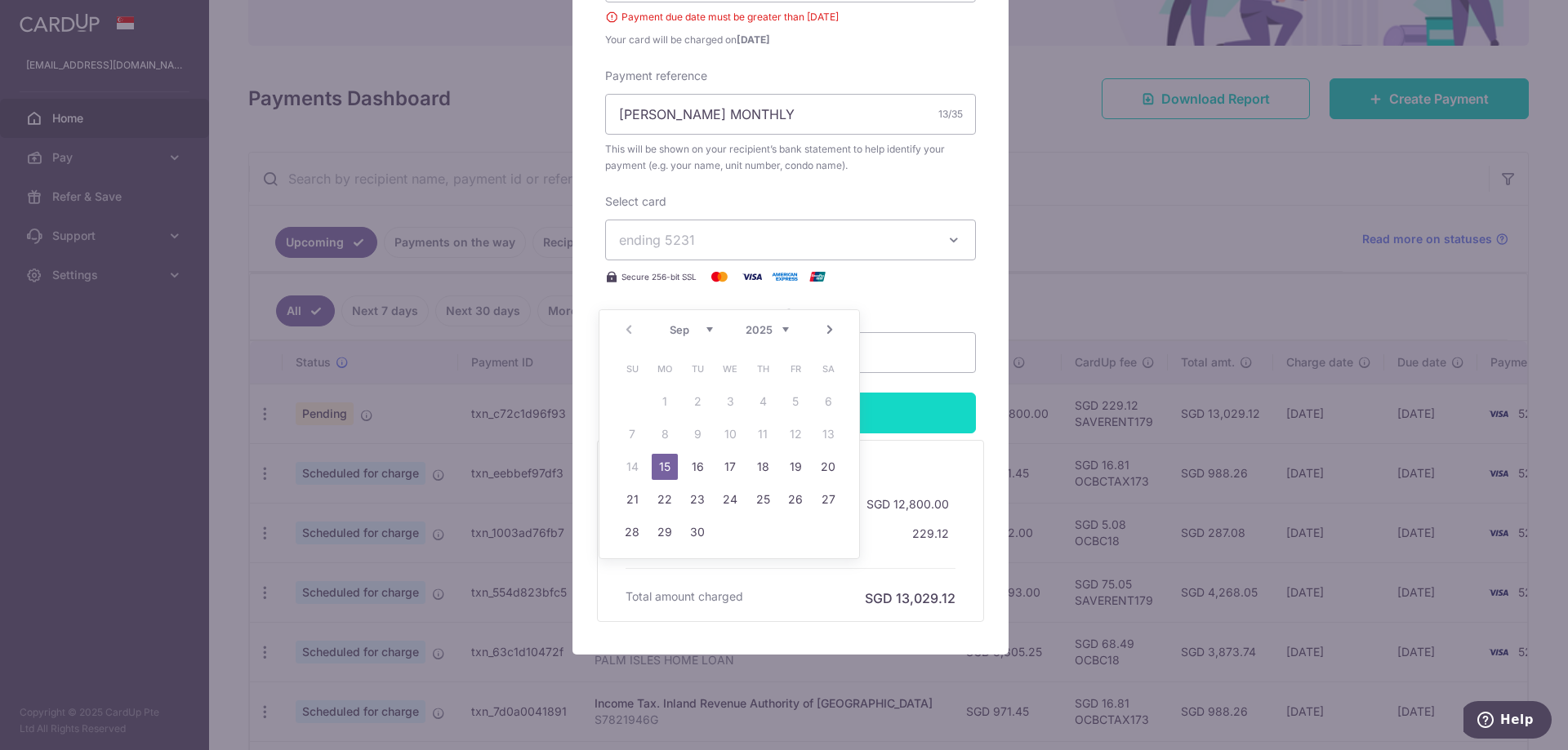
click at [918, 392] on input "Apply" at bounding box center [791, 412] width 371 height 41
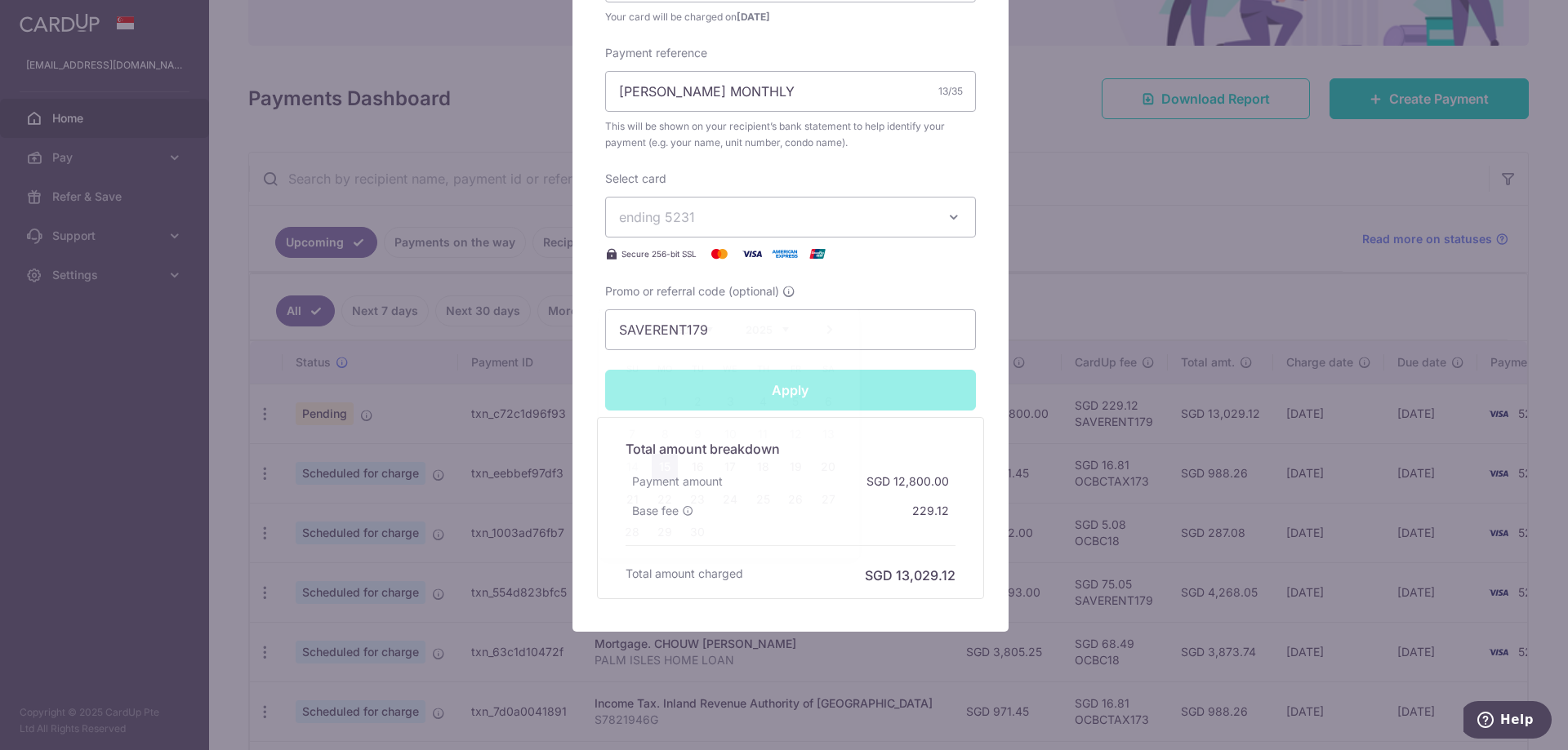
type input "Successfully Applied"
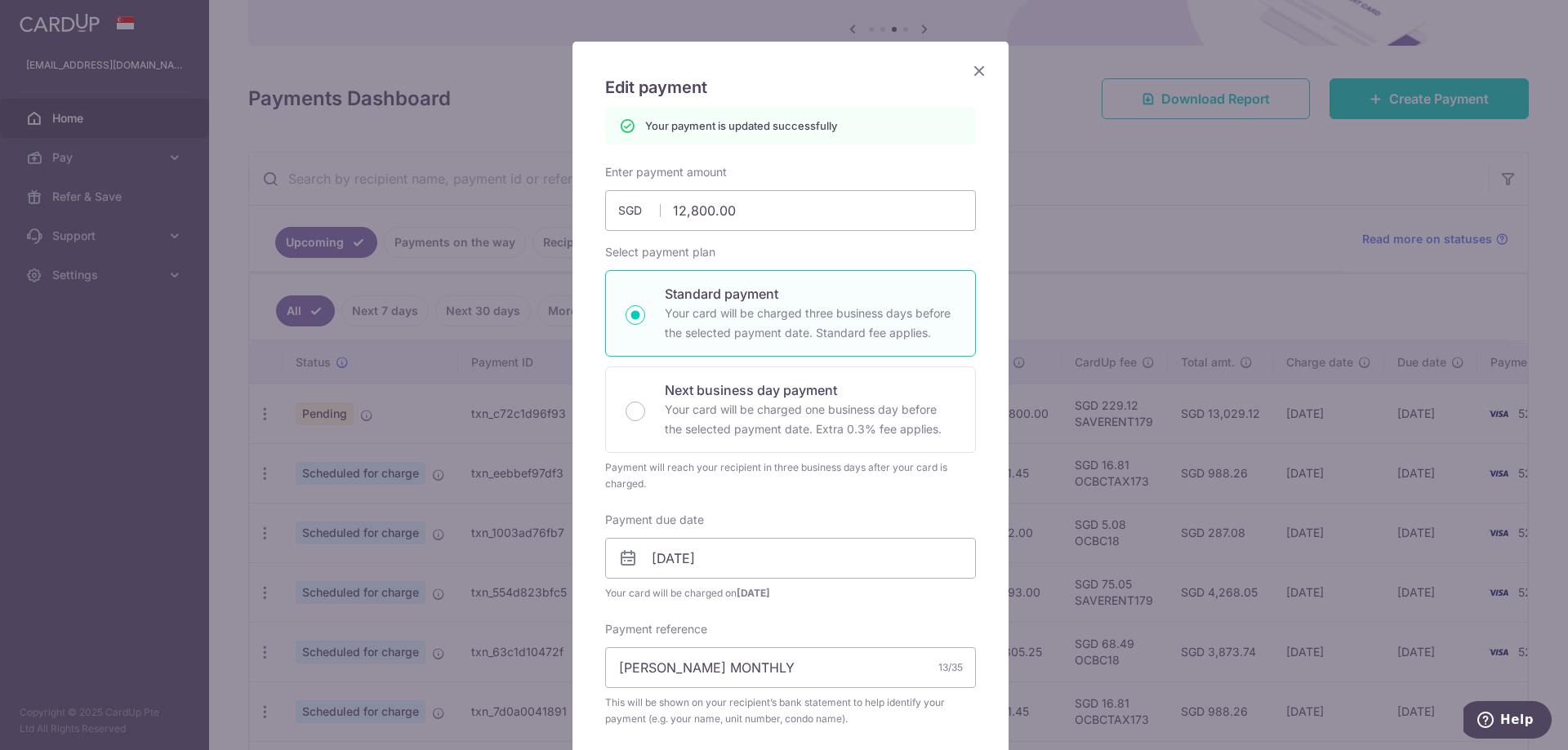
scroll to position [0, 0]
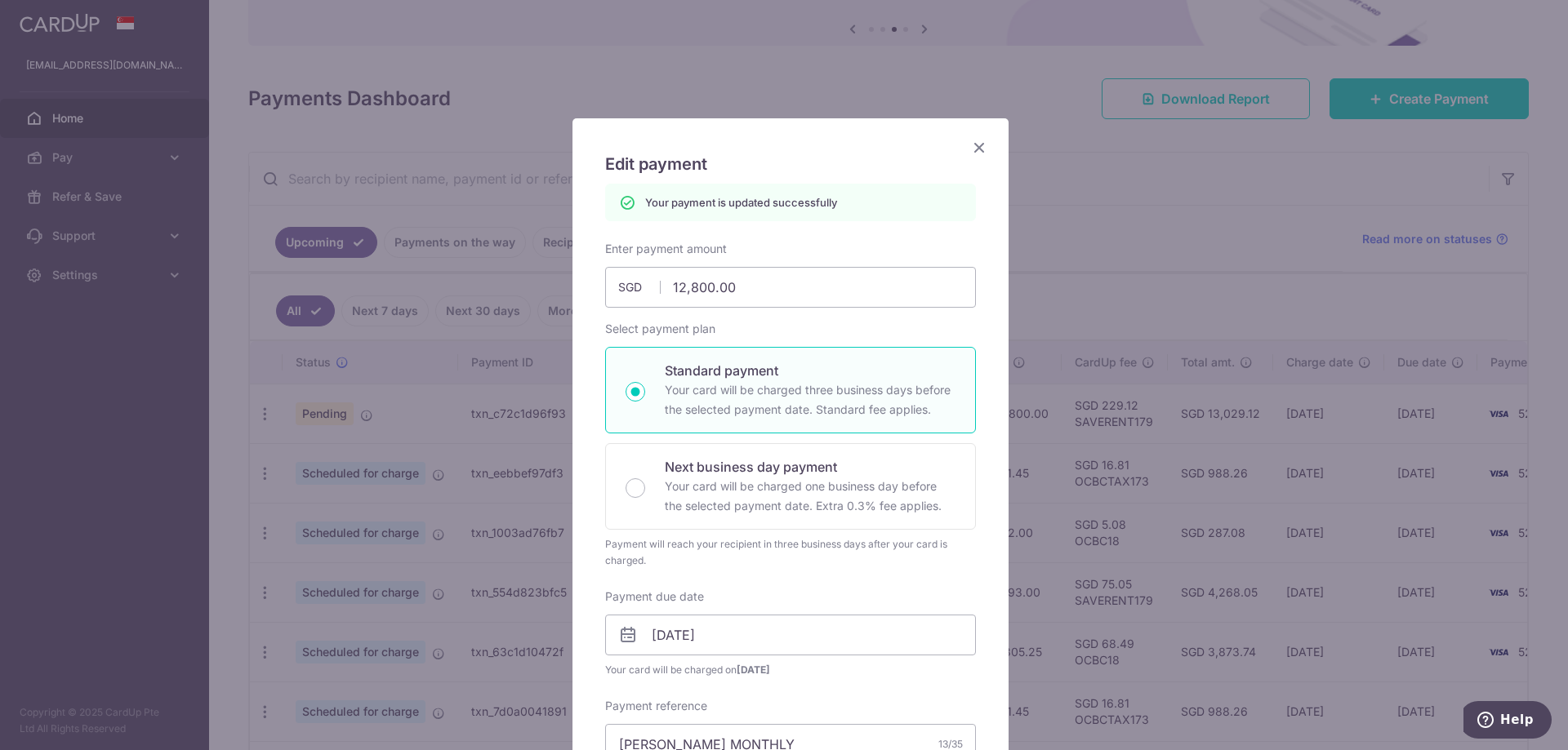
click at [975, 152] on icon "Close" at bounding box center [979, 147] width 20 height 20
